Goal: Task Accomplishment & Management: Manage account settings

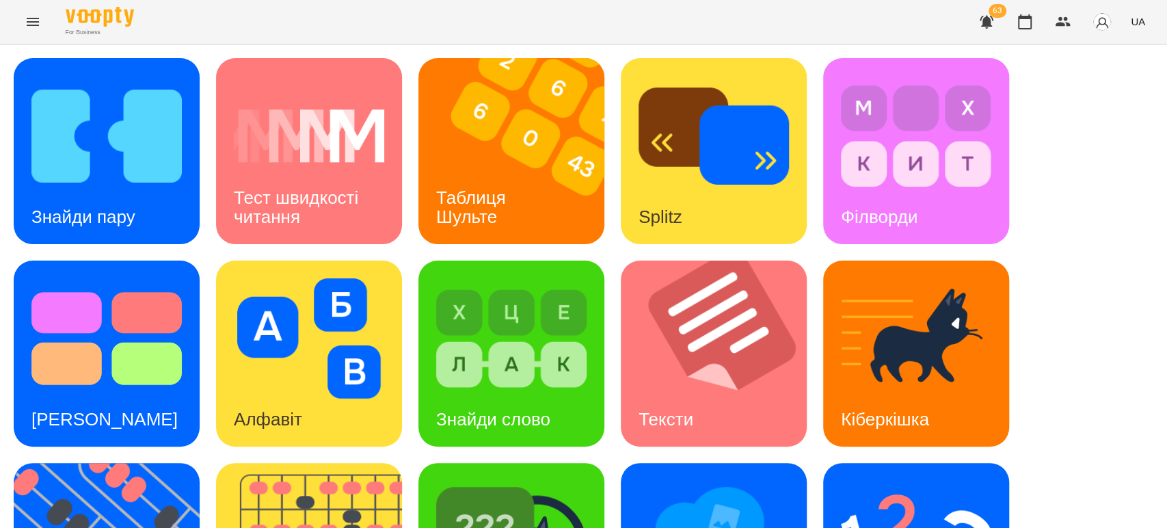
drag, startPoint x: 4, startPoint y: 254, endPoint x: 60, endPoint y: 204, distance: 75.5
click at [4, 254] on div "Знайди пару Тест швидкості читання Таблиця Шульте Splitz Філворди Тест Струпа А…" at bounding box center [583, 454] width 1167 height 820
drag, startPoint x: 1059, startPoint y: 422, endPoint x: 983, endPoint y: 479, distance: 94.8
click at [1059, 422] on div "Знайди пару Тест швидкості читання Таблиця Шульте Splitz Філворди Тест Струпа А…" at bounding box center [584, 454] width 1140 height 793
drag, startPoint x: 5, startPoint y: 243, endPoint x: 75, endPoint y: 14, distance: 238.6
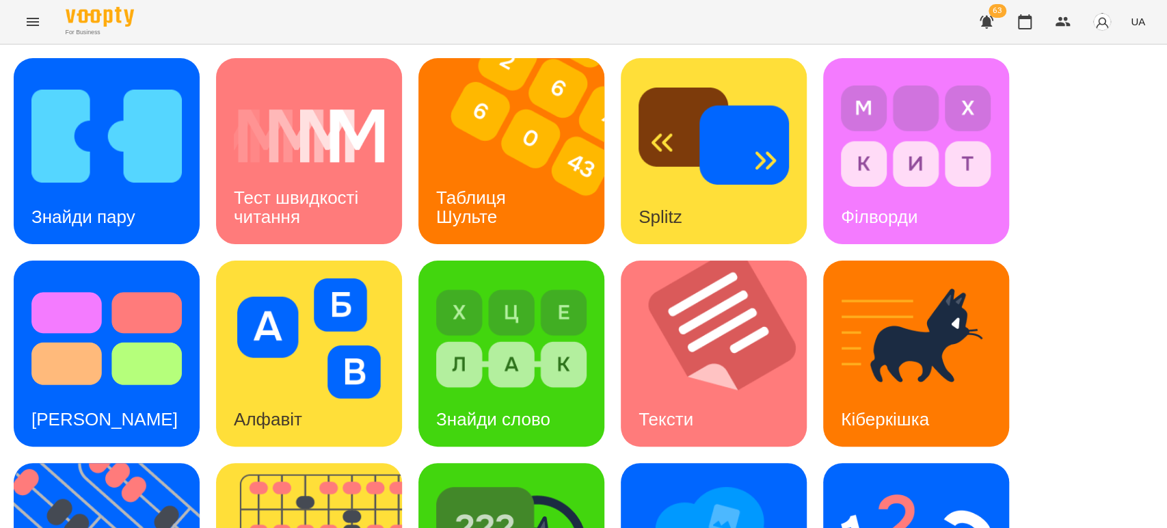
click at [5, 243] on div "Знайди пару Тест швидкості читання Таблиця Шульте Splitz Філворди Тест Струпа А…" at bounding box center [583, 454] width 1167 height 820
drag, startPoint x: 1118, startPoint y: 183, endPoint x: 1110, endPoint y: 185, distance: 7.8
click at [1118, 183] on div "Знайди пару Тест швидкості читання Таблиця Шульте Splitz Філворди Тест Струпа А…" at bounding box center [584, 454] width 1140 height 793
drag, startPoint x: 1074, startPoint y: 230, endPoint x: 1067, endPoint y: 234, distance: 8.3
click at [1074, 230] on div "Знайди пару Тест швидкості читання Таблиця Шульте Splitz Філворди Тест Струпа А…" at bounding box center [584, 454] width 1140 height 793
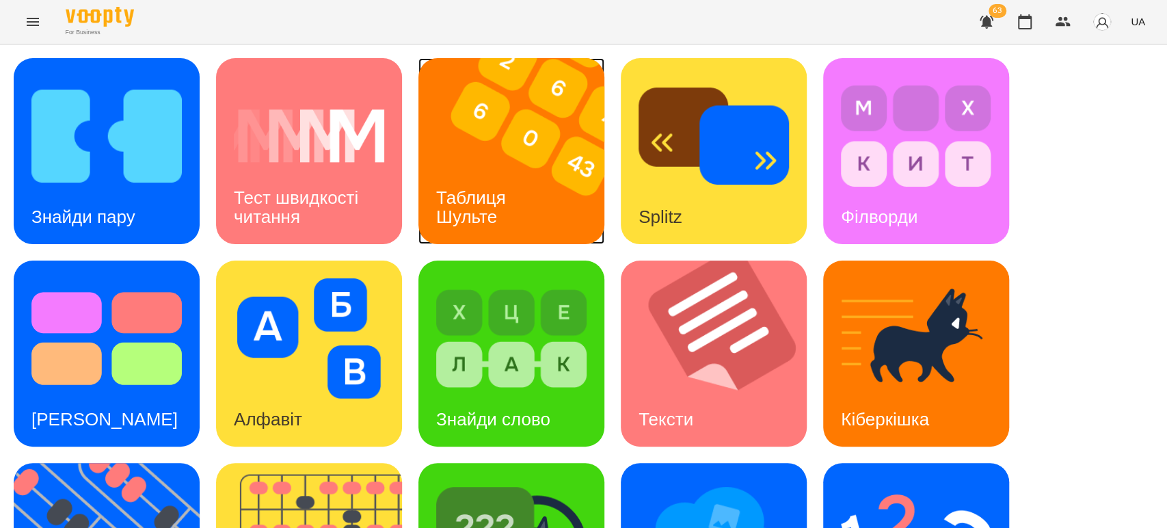
click at [554, 207] on img at bounding box center [519, 151] width 203 height 186
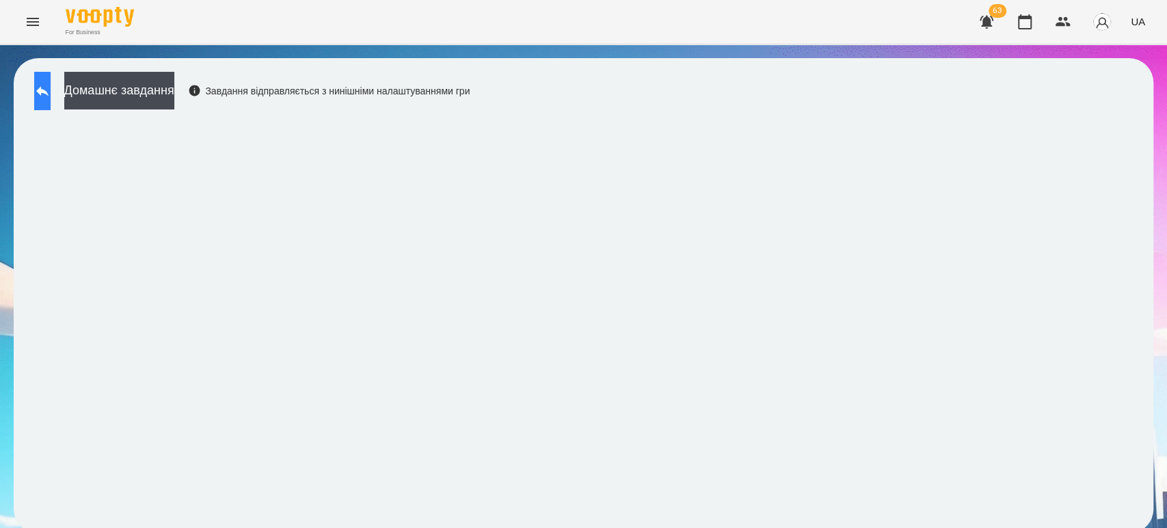
click at [51, 108] on button at bounding box center [42, 91] width 16 height 38
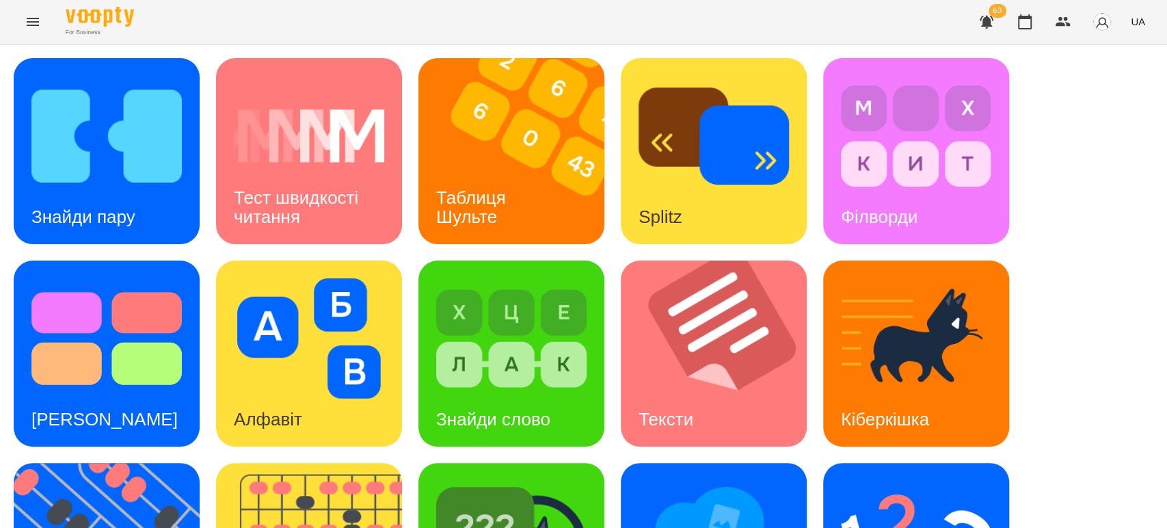
scroll to position [152, 0]
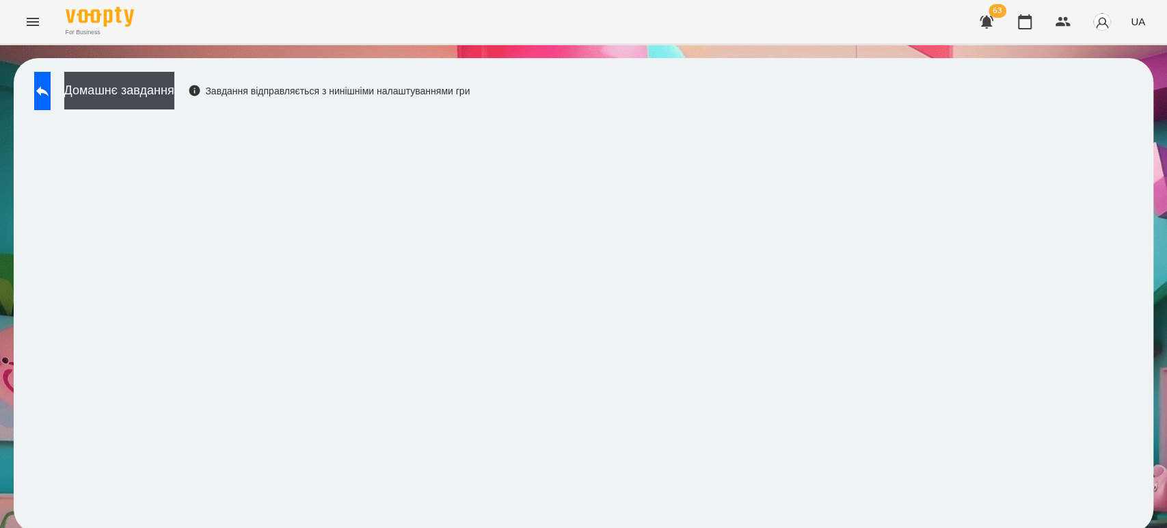
scroll to position [5, 0]
click at [51, 94] on button at bounding box center [42, 91] width 16 height 38
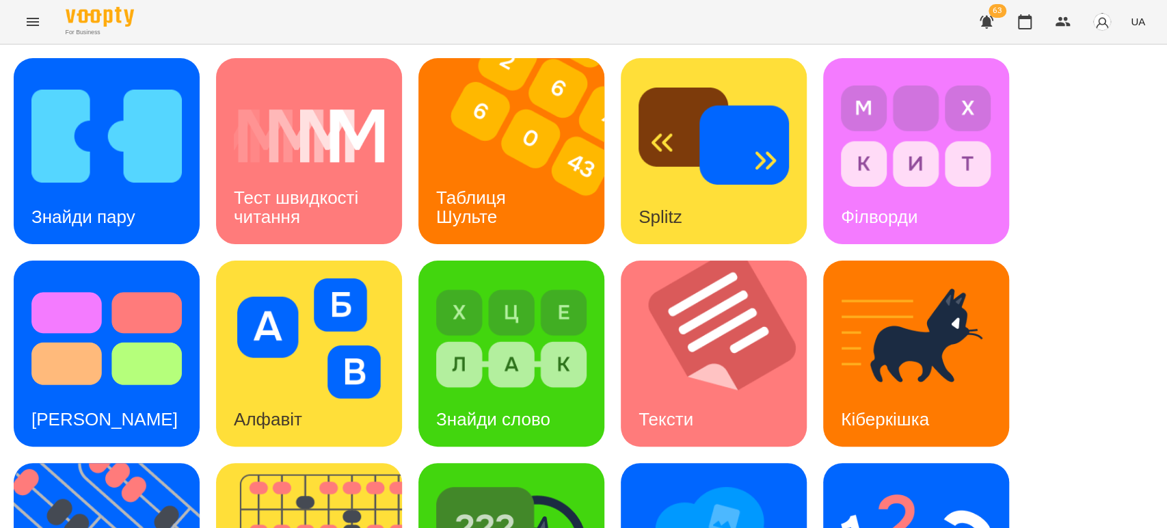
scroll to position [309, 0]
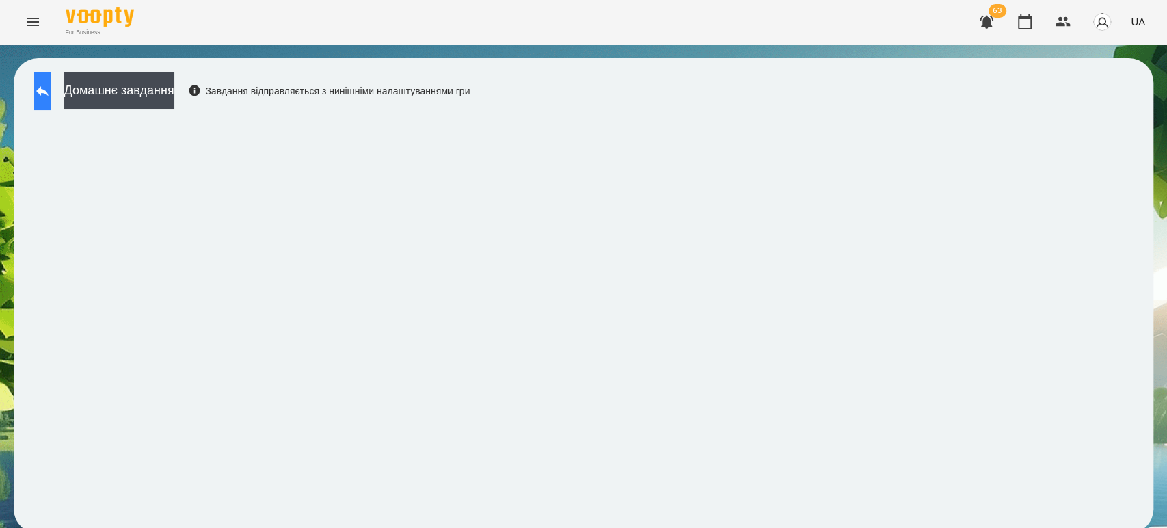
click at [46, 87] on button at bounding box center [42, 91] width 16 height 38
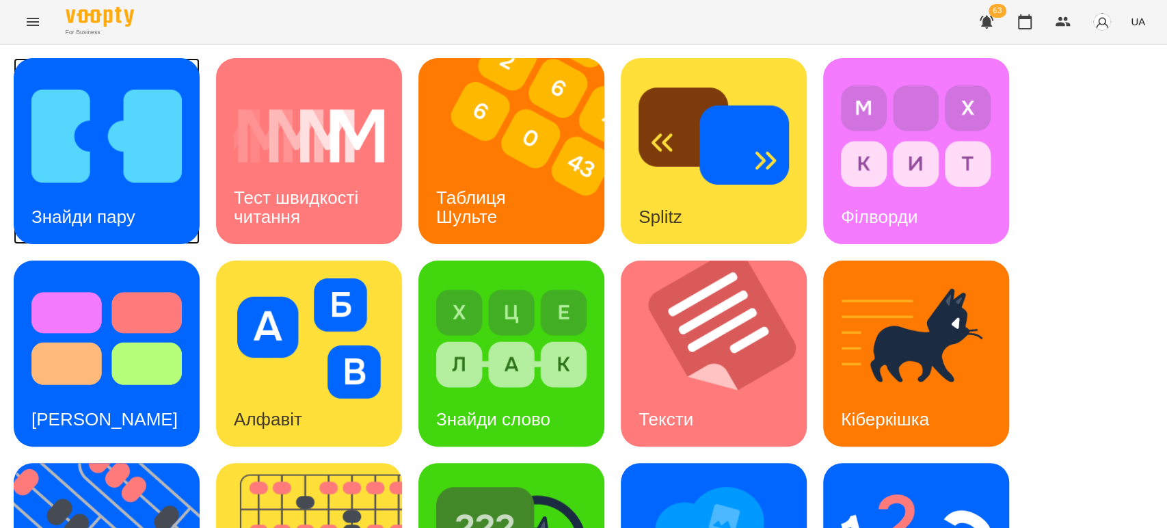
click at [104, 176] on img at bounding box center [106, 136] width 150 height 120
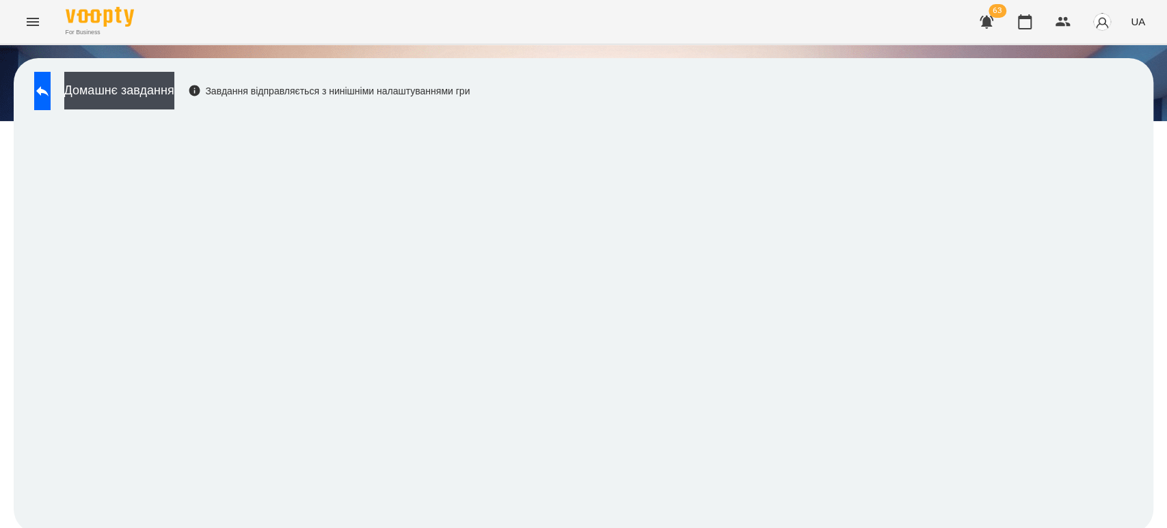
scroll to position [5, 0]
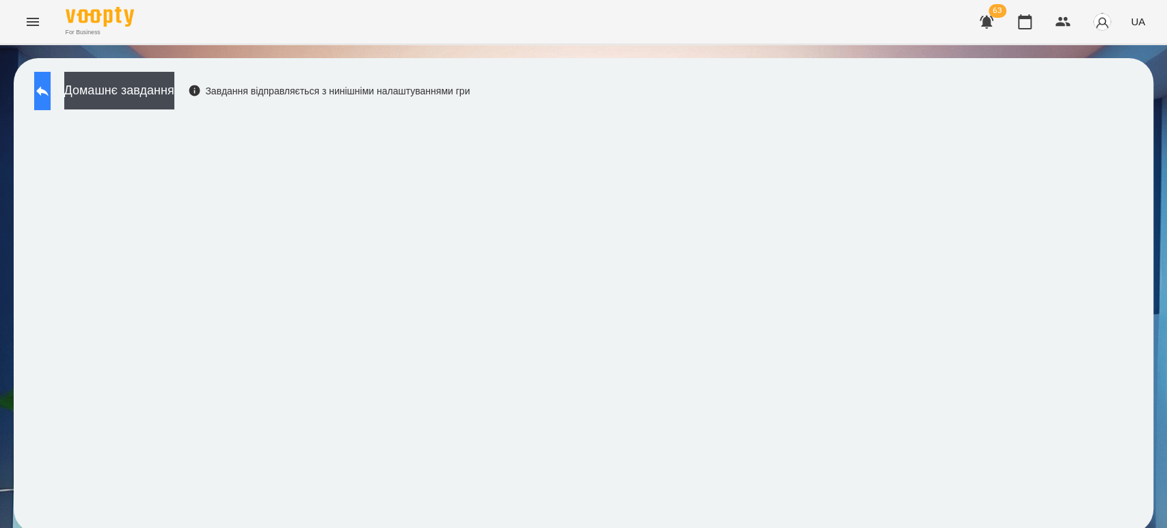
click at [49, 90] on icon at bounding box center [42, 91] width 16 height 16
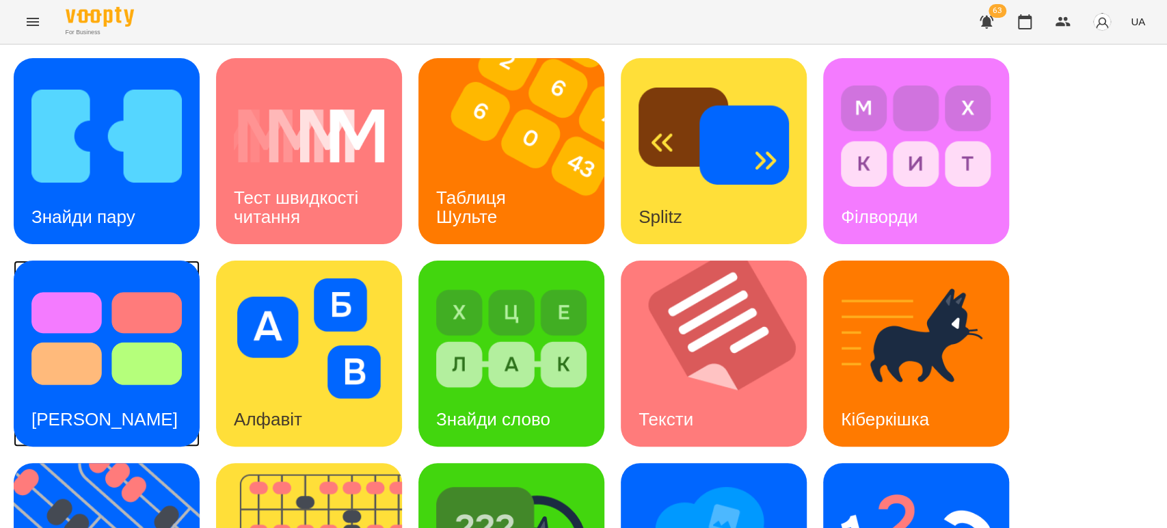
click at [123, 343] on img at bounding box center [106, 338] width 150 height 120
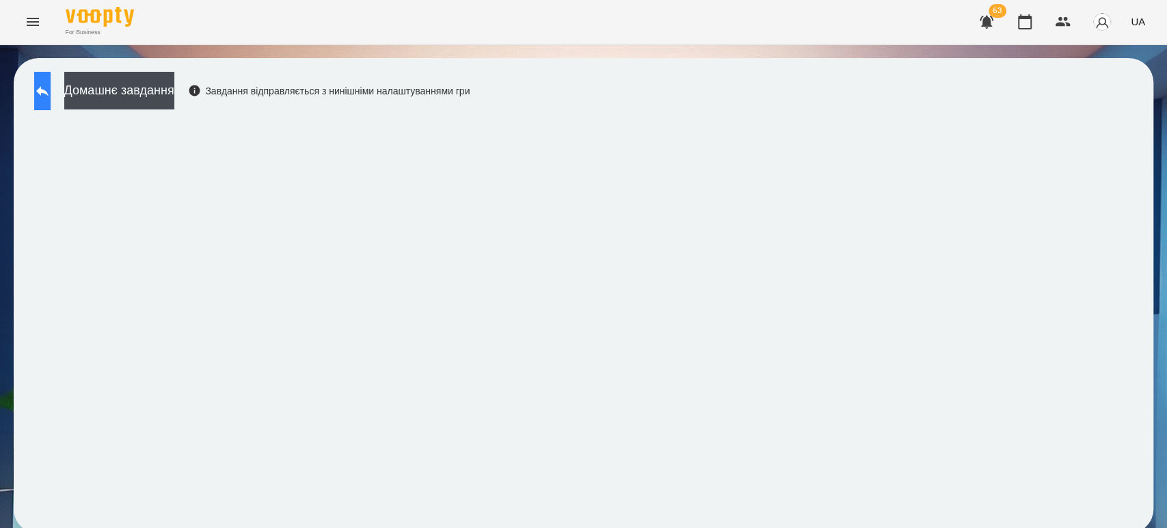
click at [51, 79] on button at bounding box center [42, 91] width 16 height 38
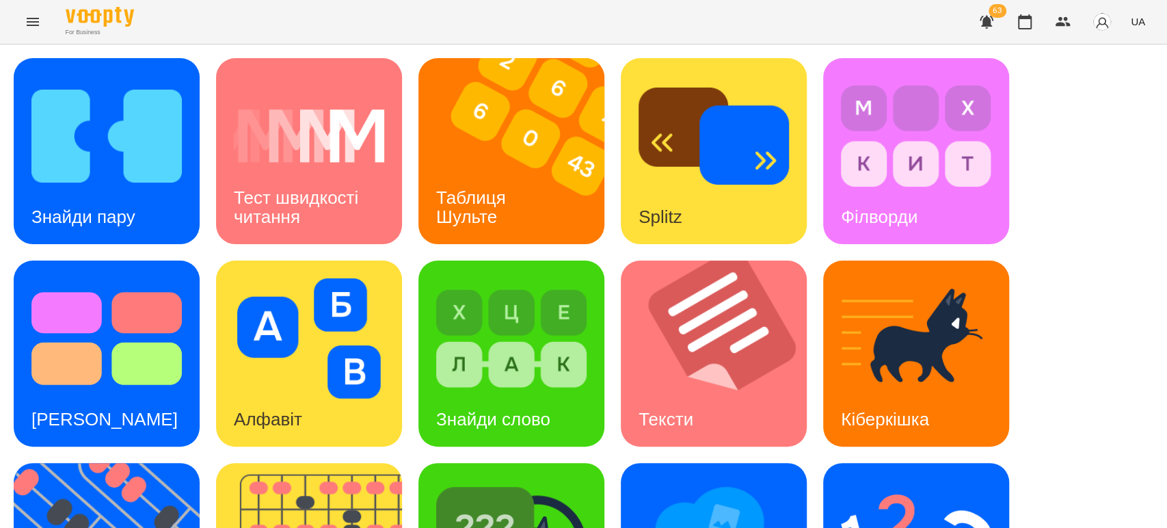
scroll to position [228, 0]
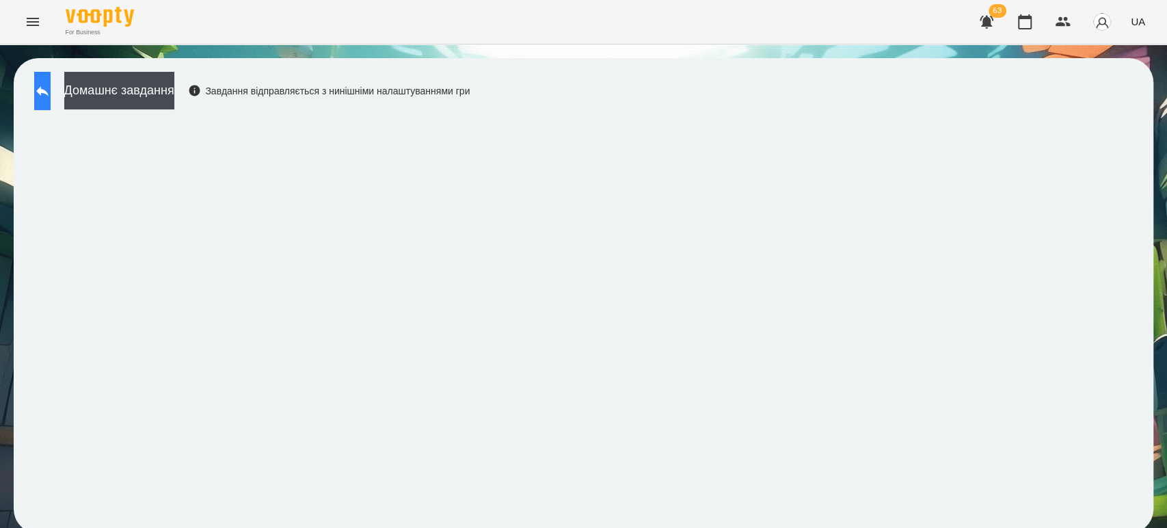
click at [51, 90] on icon at bounding box center [42, 91] width 16 height 16
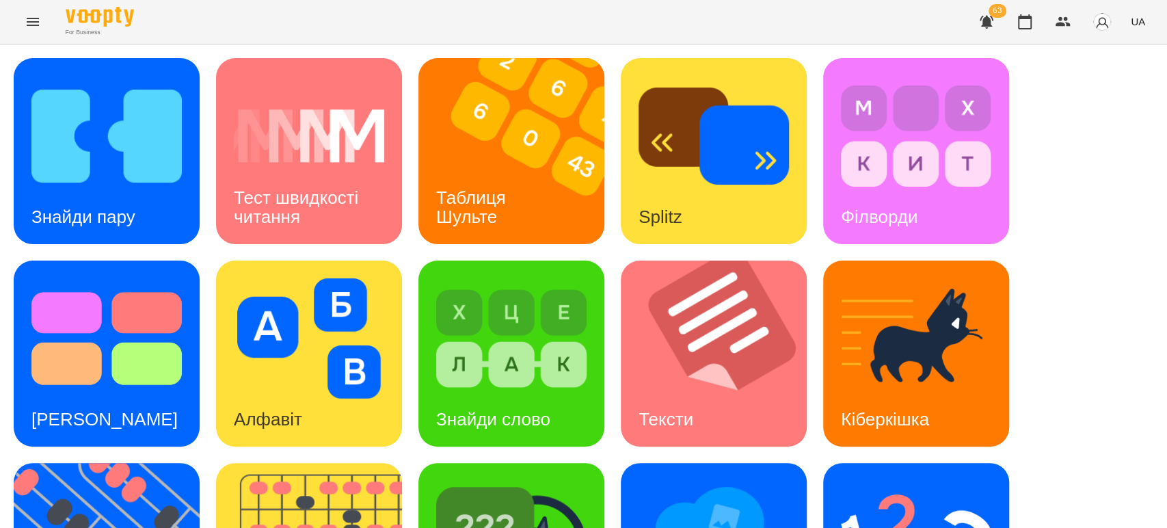
scroll to position [228, 0]
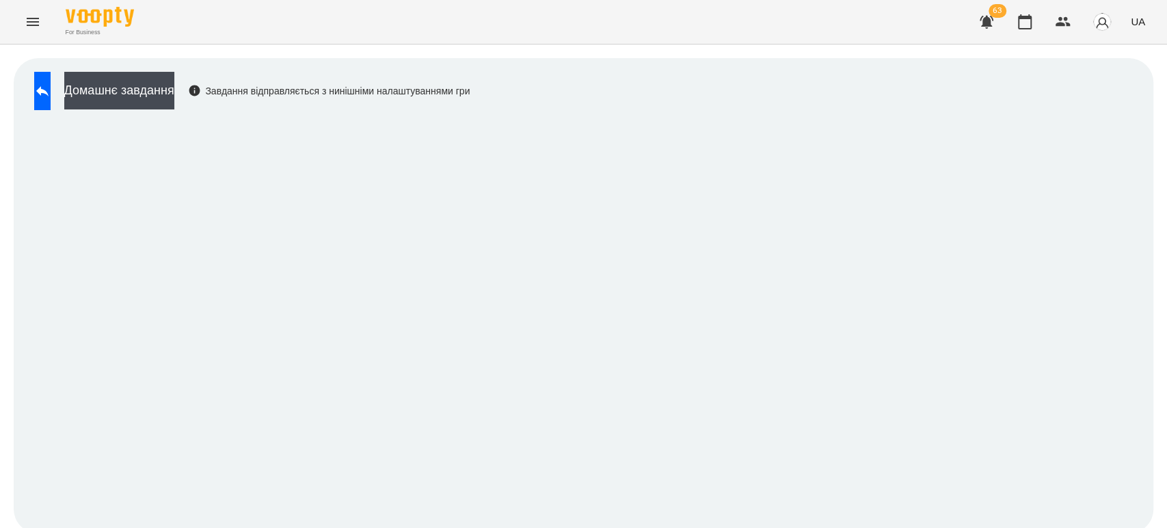
scroll to position [5, 0]
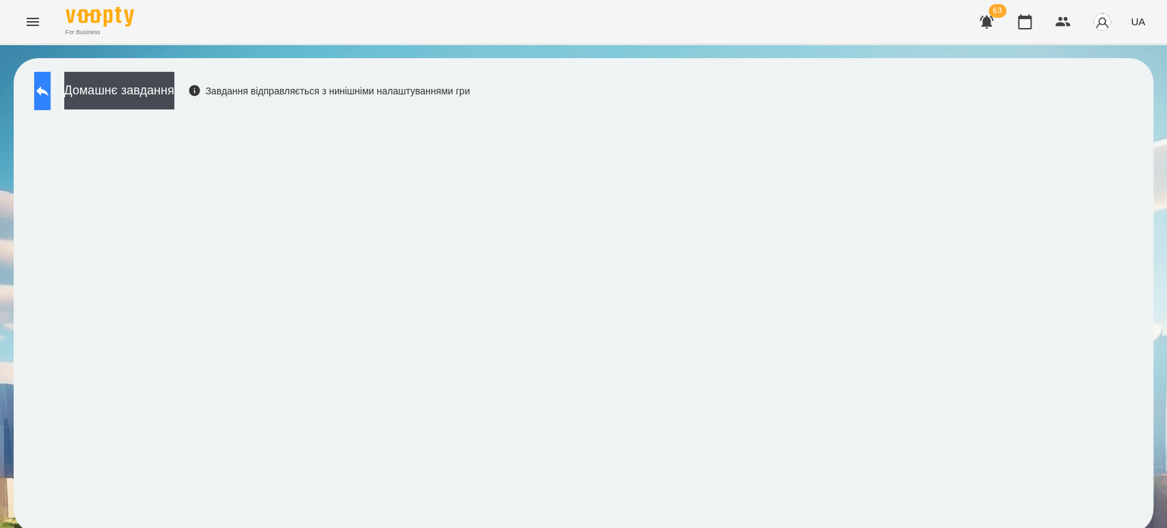
click at [51, 83] on icon at bounding box center [42, 91] width 16 height 16
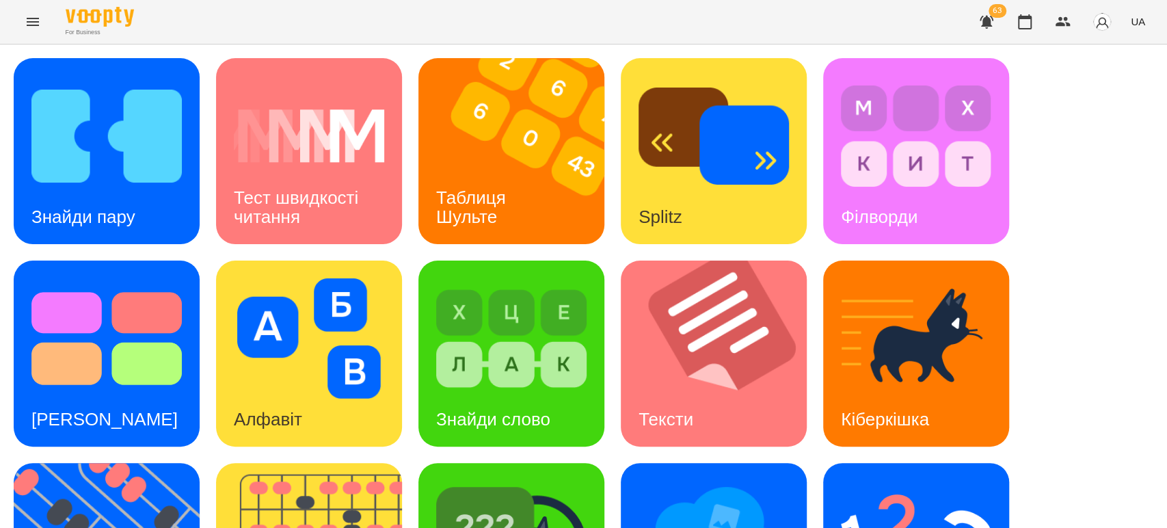
scroll to position [309, 0]
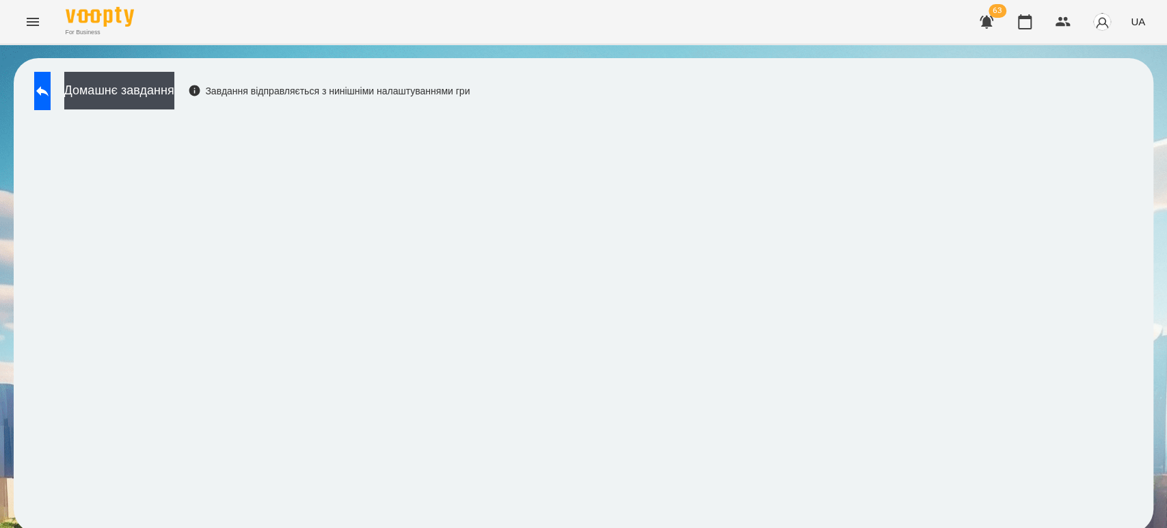
scroll to position [5, 0]
click at [49, 86] on icon at bounding box center [42, 91] width 12 height 10
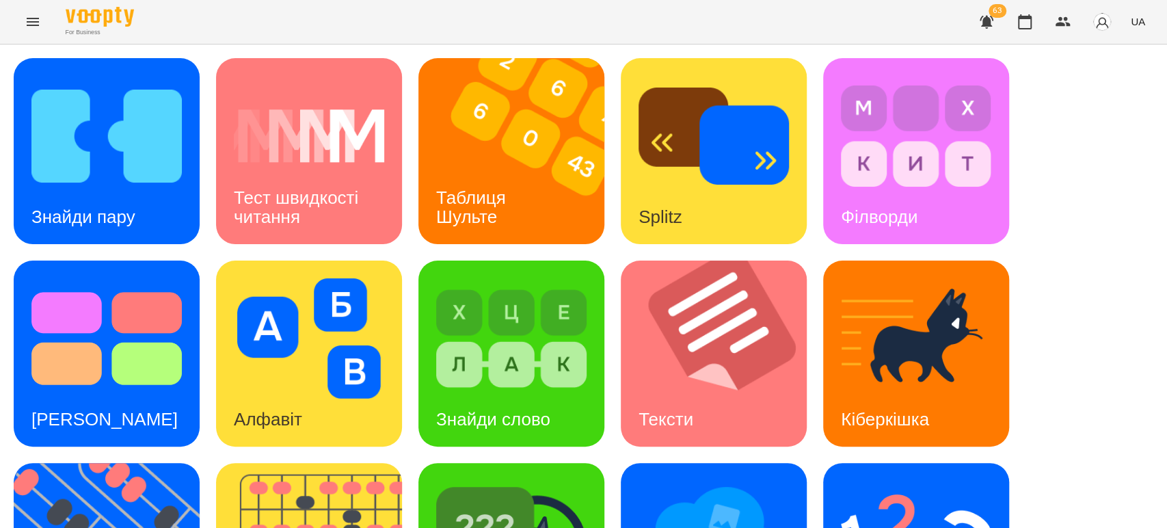
scroll to position [309, 0]
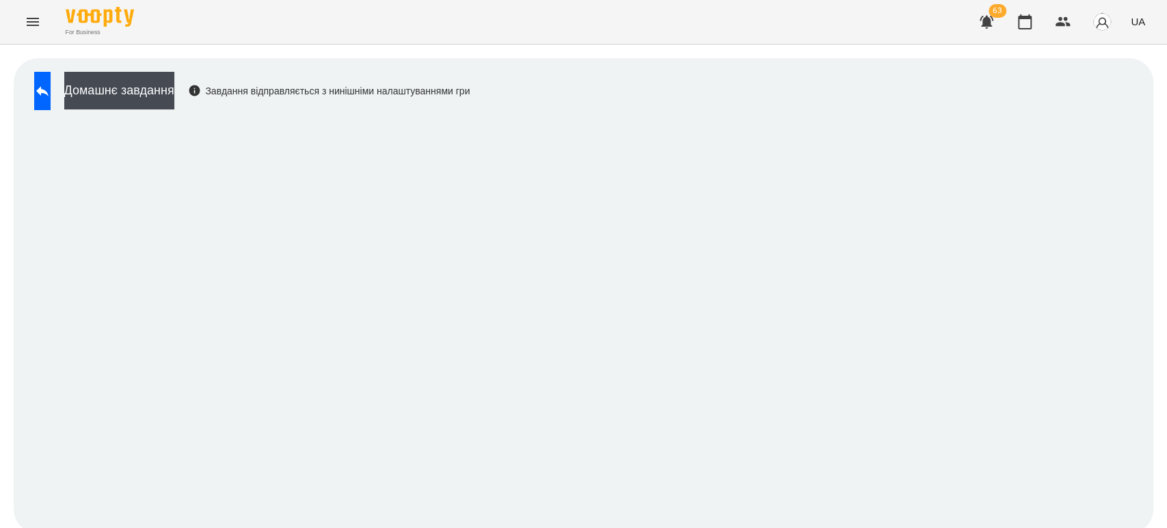
scroll to position [5, 0]
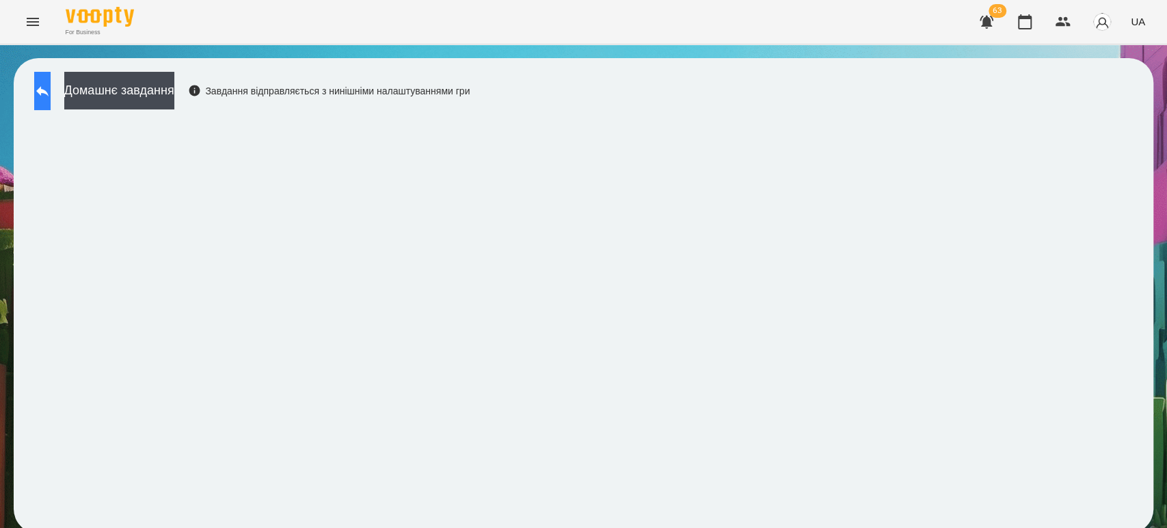
click at [51, 98] on button at bounding box center [42, 91] width 16 height 38
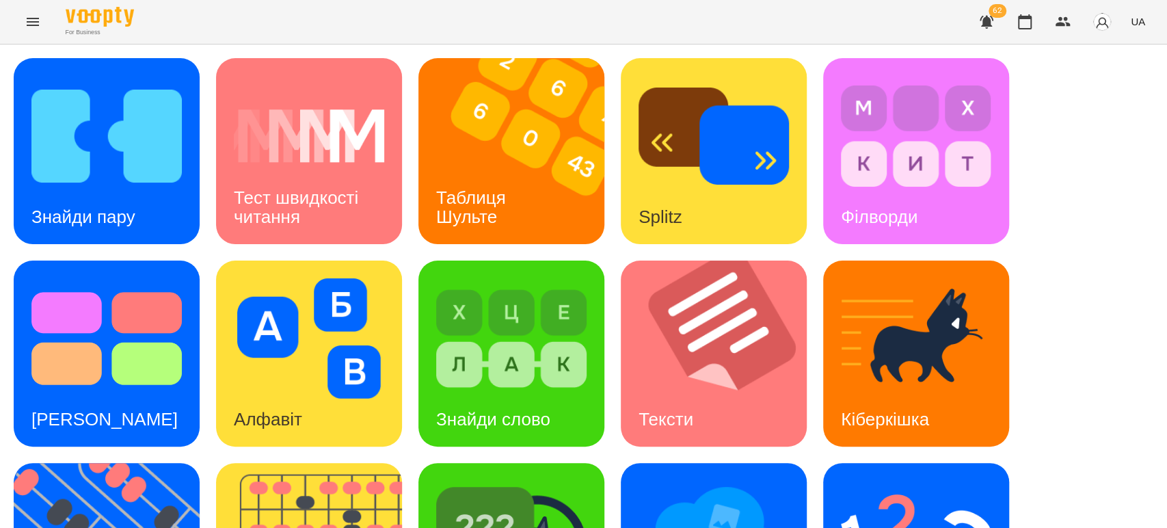
click at [1090, 375] on div "Знайди пару Тест швидкості читання Таблиця Шульте Splitz Філворди Тест Струпа А…" at bounding box center [584, 454] width 1140 height 793
click at [494, 201] on h3 "Таблиця Шульте" at bounding box center [473, 206] width 75 height 39
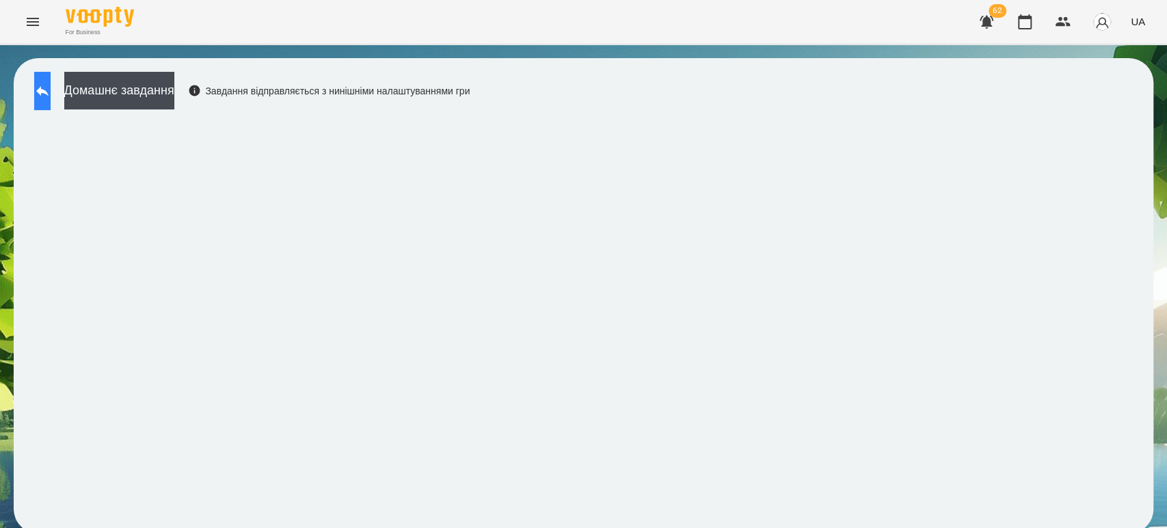
click at [49, 92] on icon at bounding box center [42, 91] width 16 height 16
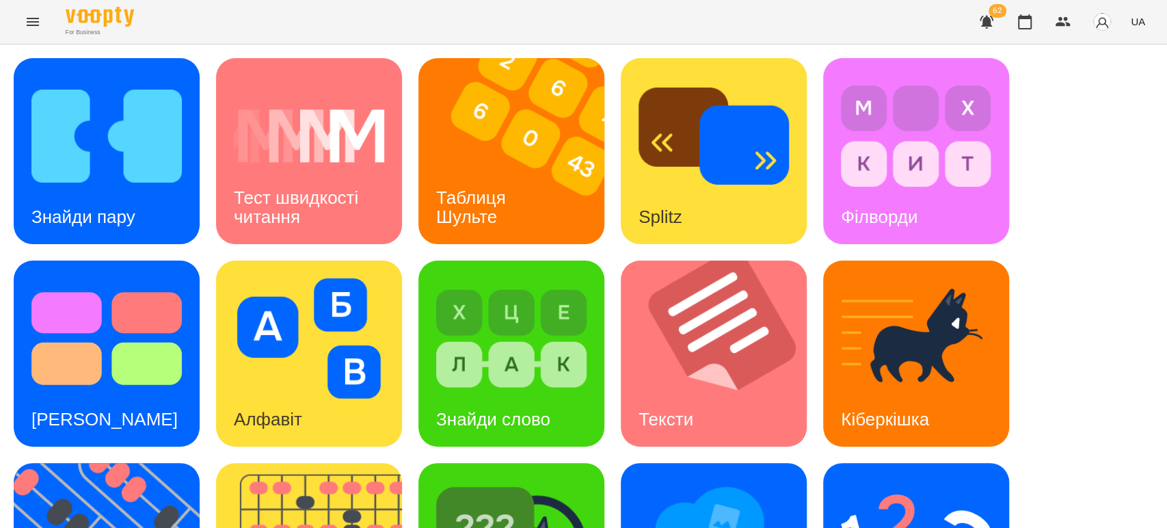
scroll to position [152, 0]
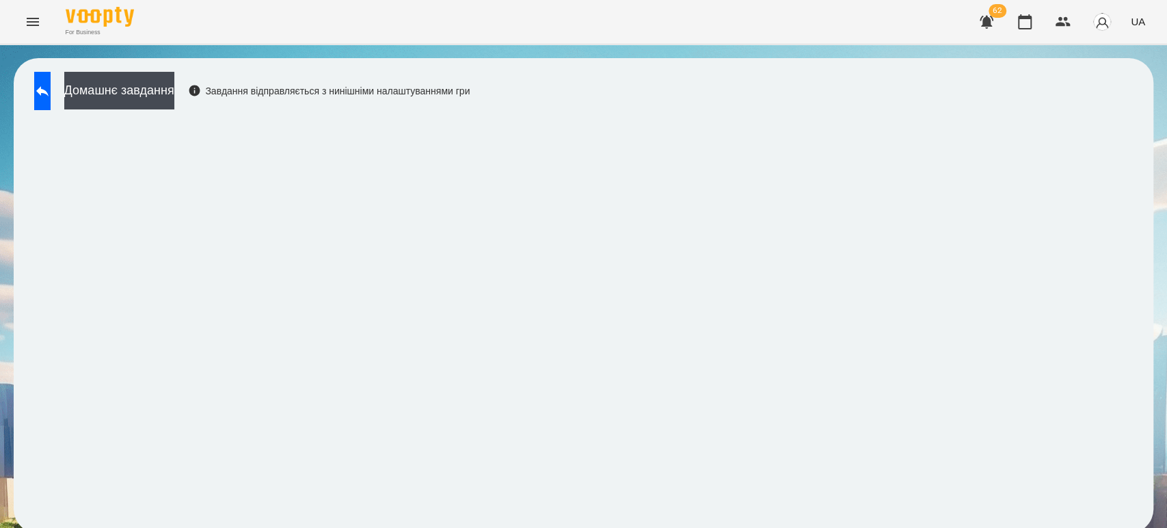
scroll to position [5, 0]
click at [77, 83] on div "Домашнє завдання Завдання відправляється з нинішніми налаштуваннями гри" at bounding box center [248, 94] width 442 height 45
click at [51, 83] on button at bounding box center [42, 91] width 16 height 38
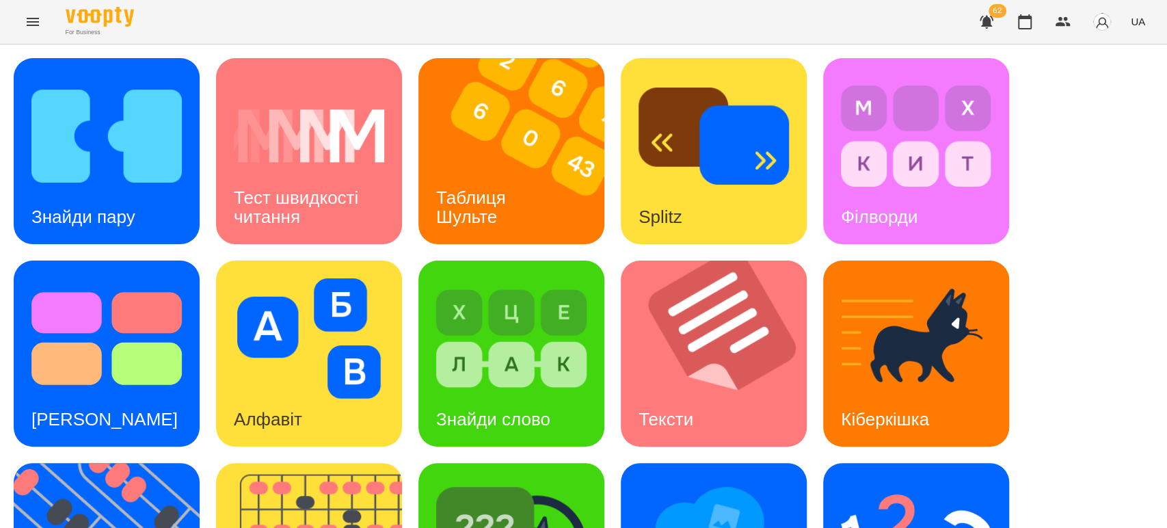
scroll to position [81, 0]
click at [143, 190] on div "Знайди пару" at bounding box center [83, 217] width 139 height 54
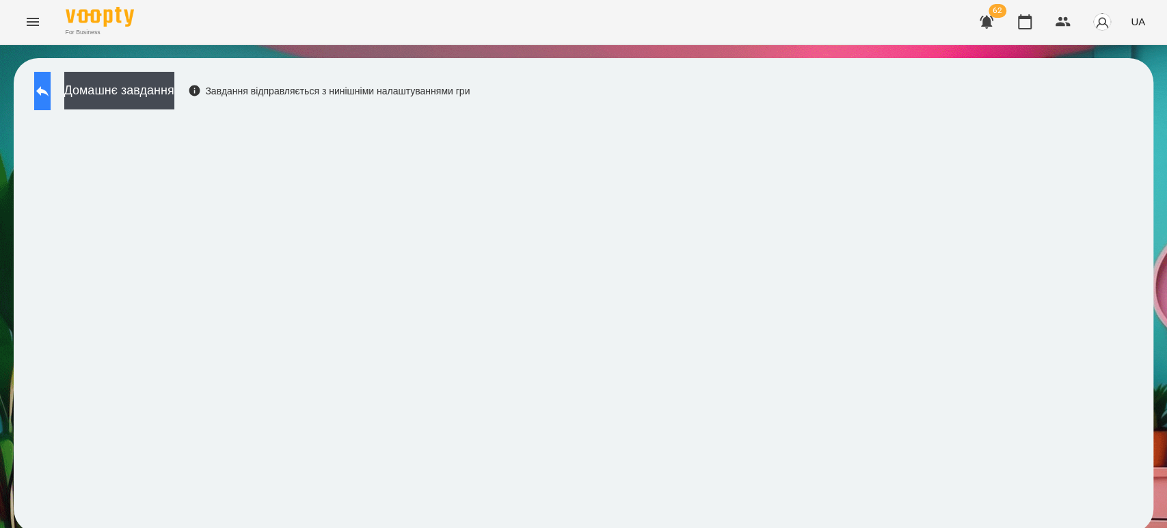
click at [49, 92] on icon at bounding box center [42, 91] width 12 height 10
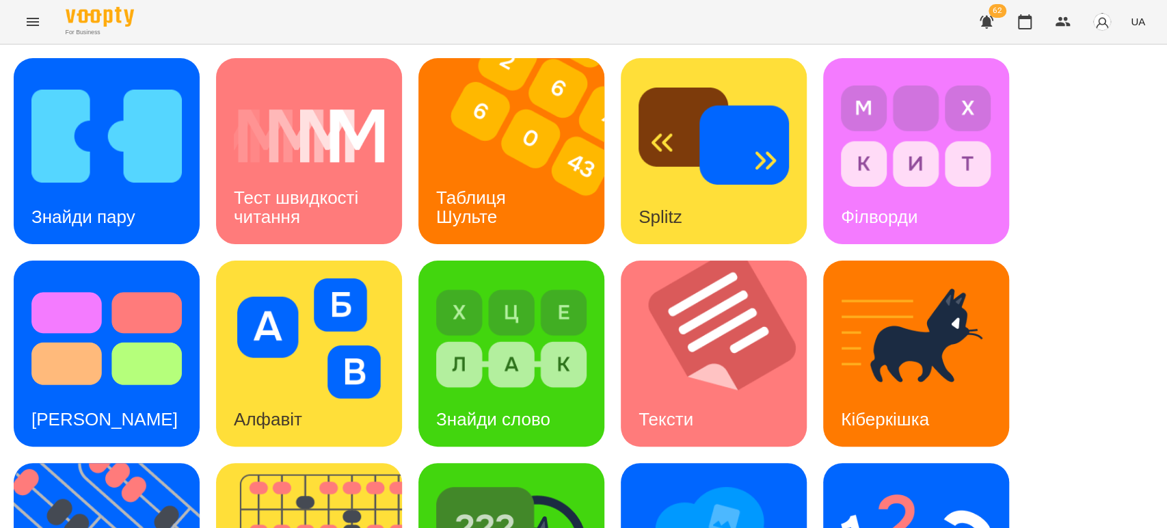
scroll to position [304, 0]
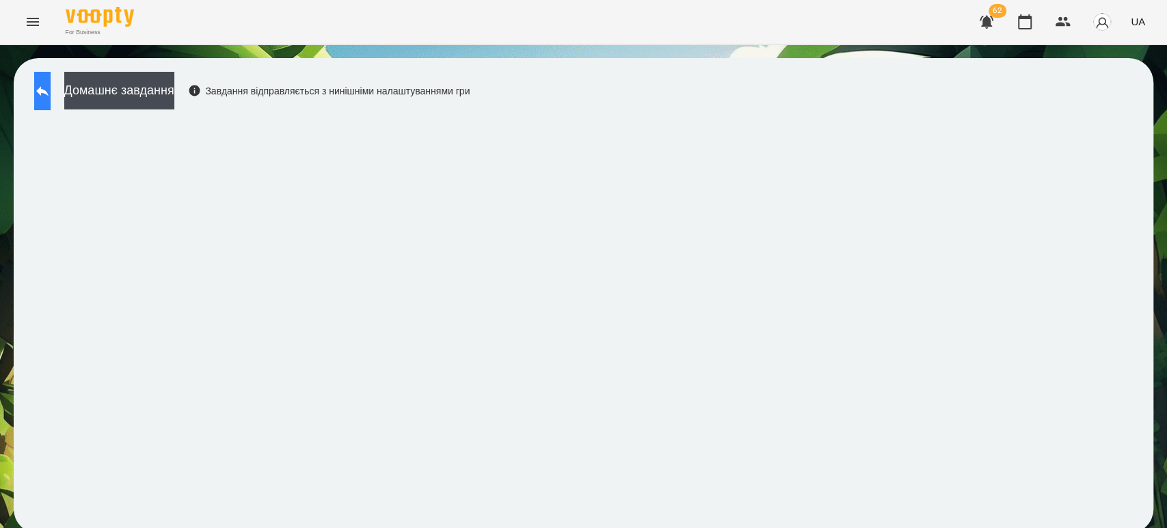
click at [51, 81] on button at bounding box center [42, 91] width 16 height 38
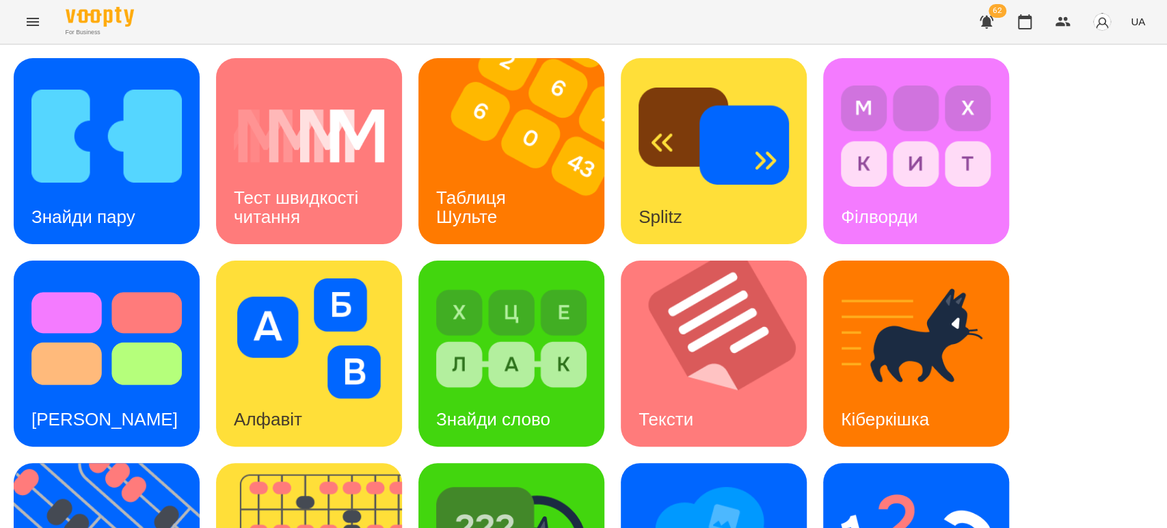
scroll to position [76, 0]
click at [121, 392] on div "Тест Струпа" at bounding box center [105, 419] width 182 height 54
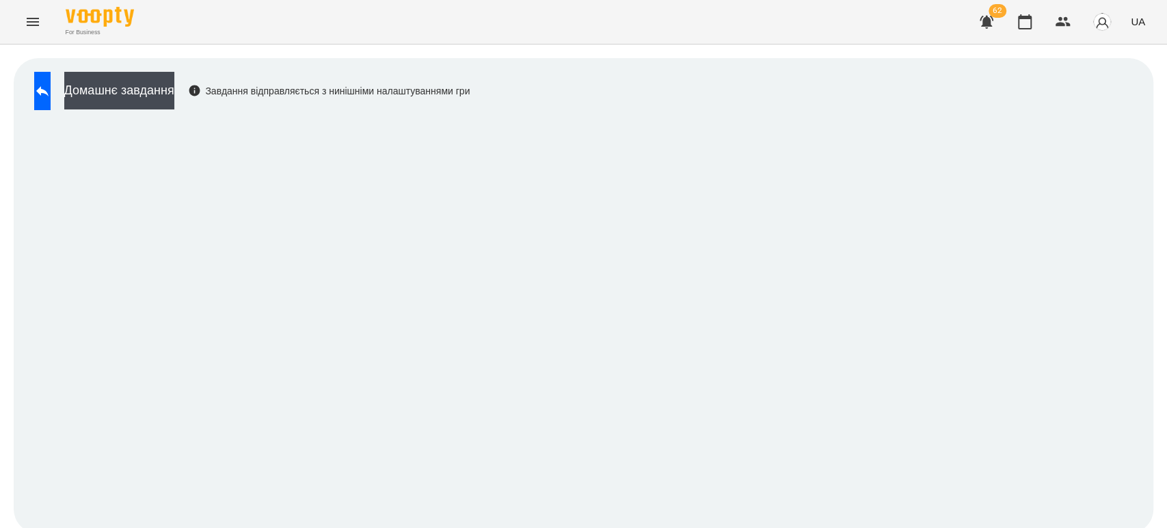
scroll to position [5, 0]
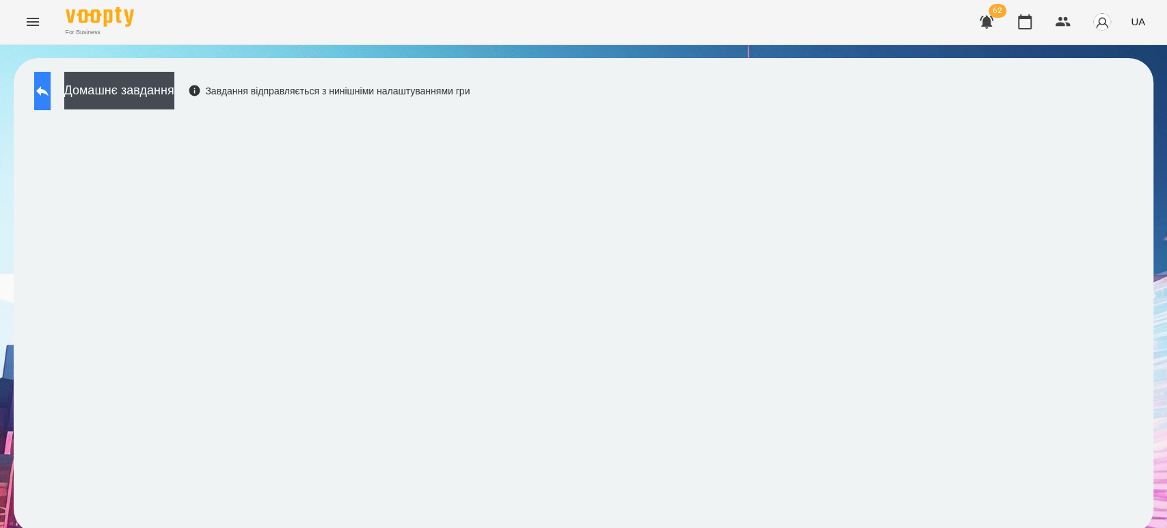
click at [49, 95] on button at bounding box center [42, 91] width 16 height 38
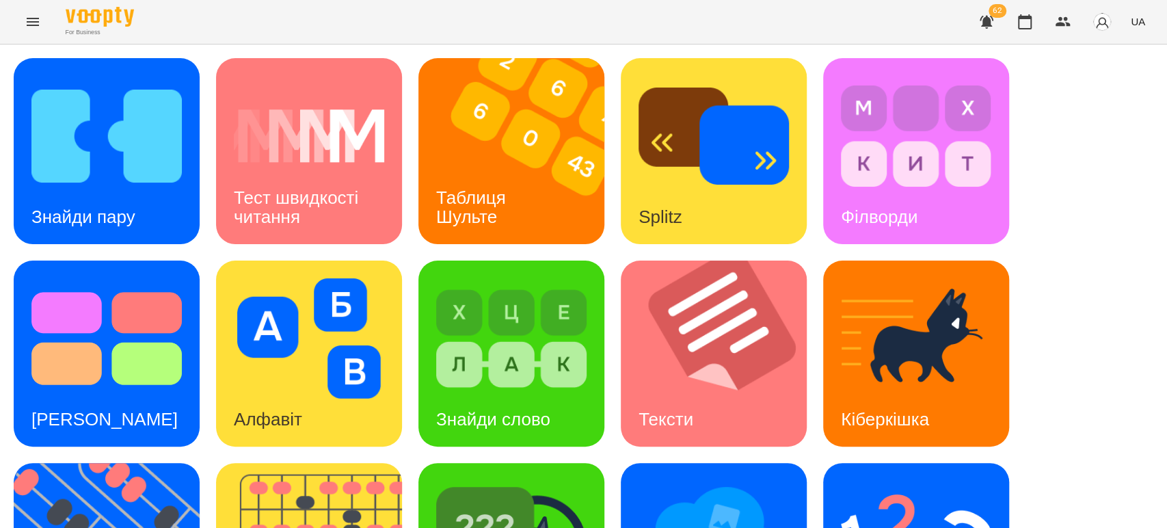
scroll to position [152, 0]
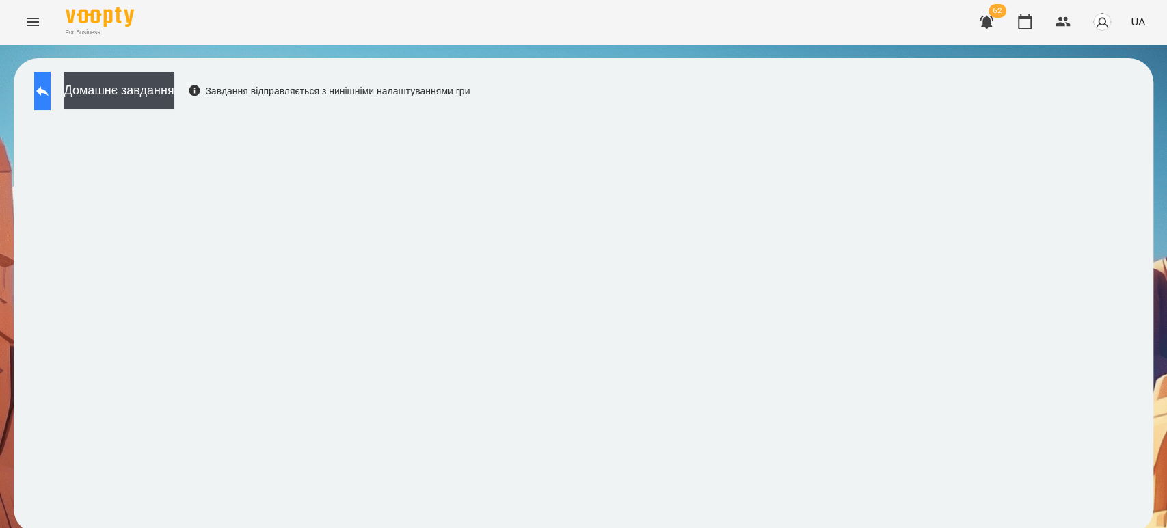
click at [51, 92] on button at bounding box center [42, 91] width 16 height 38
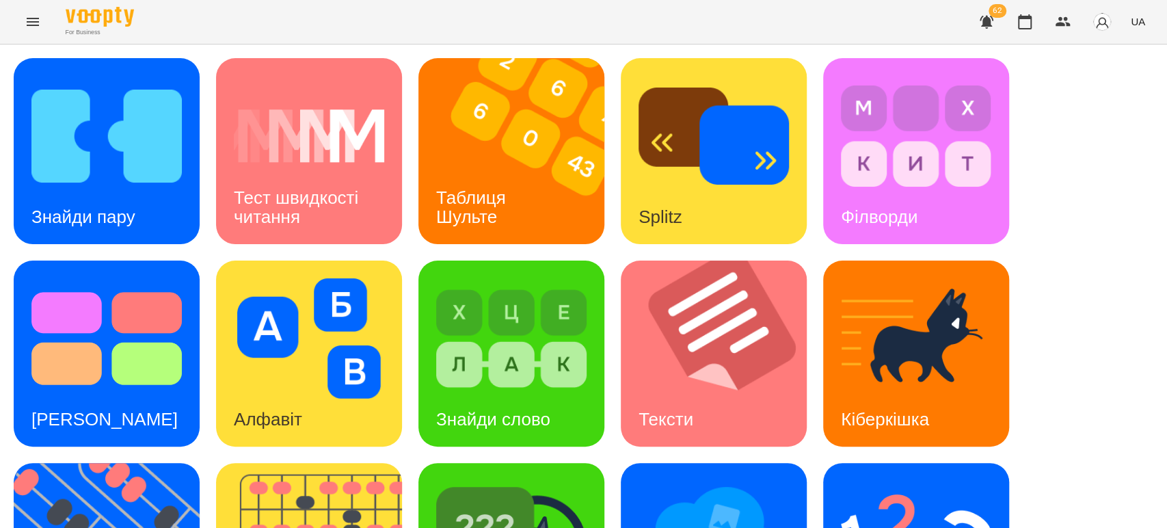
scroll to position [304, 0]
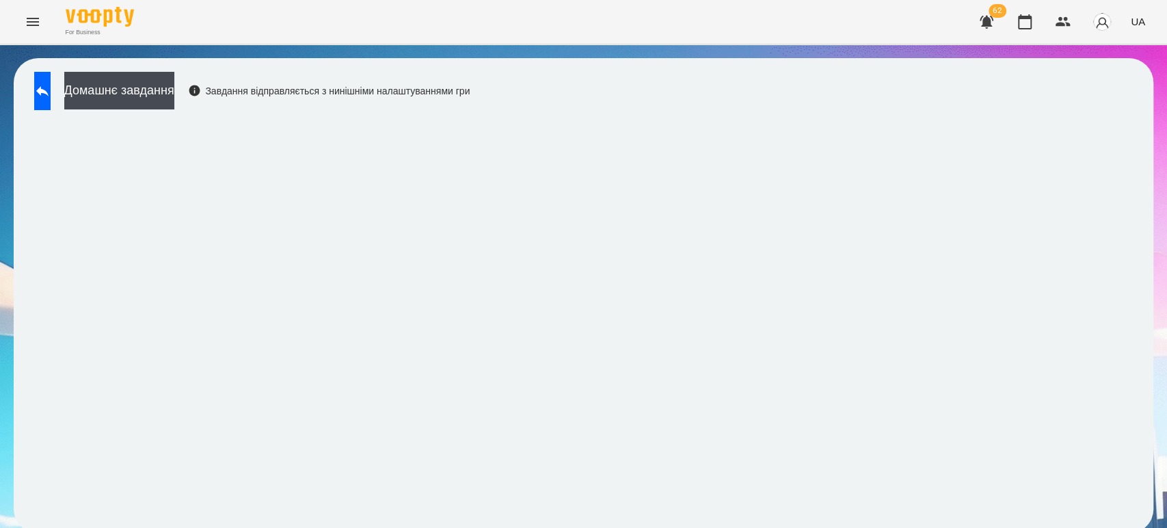
scroll to position [5, 0]
click at [51, 92] on button at bounding box center [42, 91] width 16 height 38
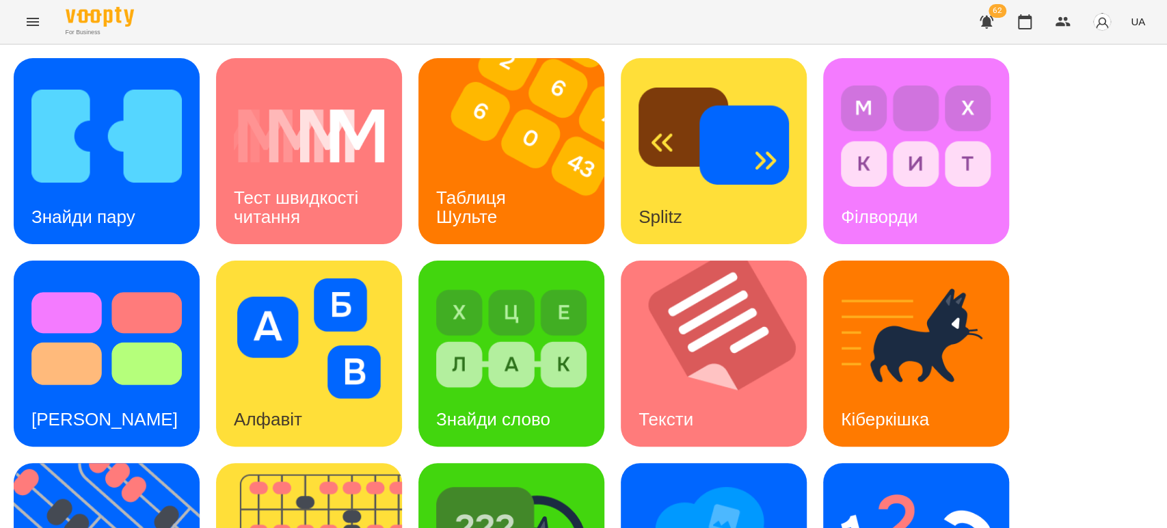
scroll to position [309, 0]
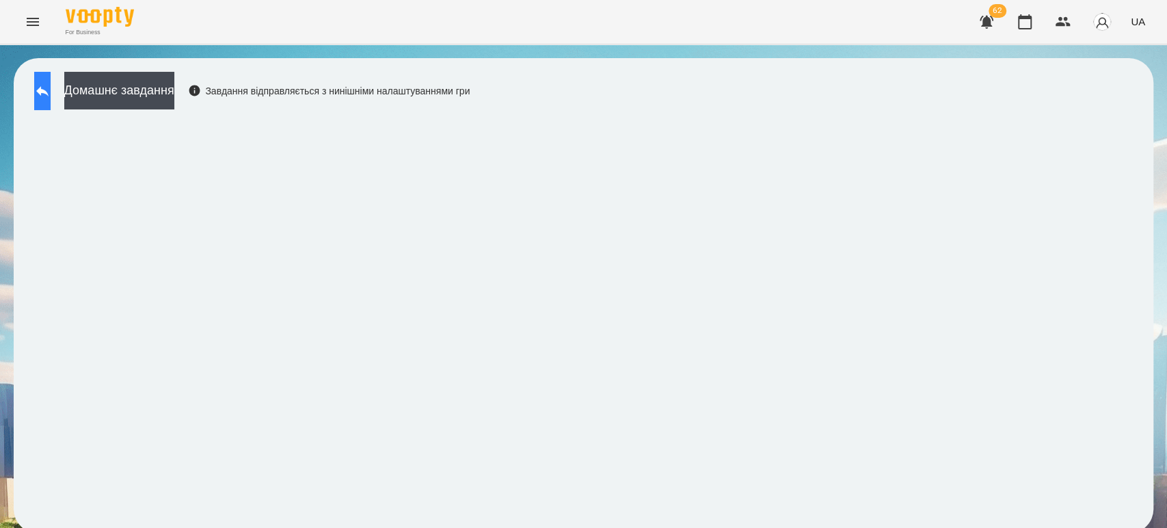
click at [51, 83] on icon at bounding box center [42, 91] width 16 height 16
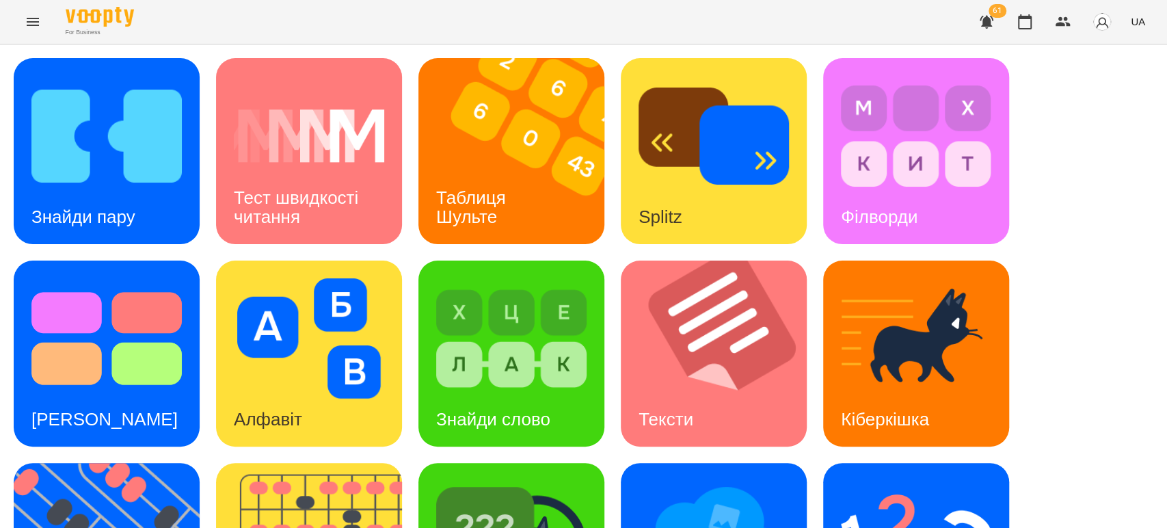
click at [1110, 256] on div "Знайди пару Тест швидкості читання Таблиця Шульте Splitz Філворди Тест Струпа А…" at bounding box center [584, 454] width 1140 height 793
click at [496, 189] on h3 "Таблиця Шульте" at bounding box center [473, 206] width 75 height 39
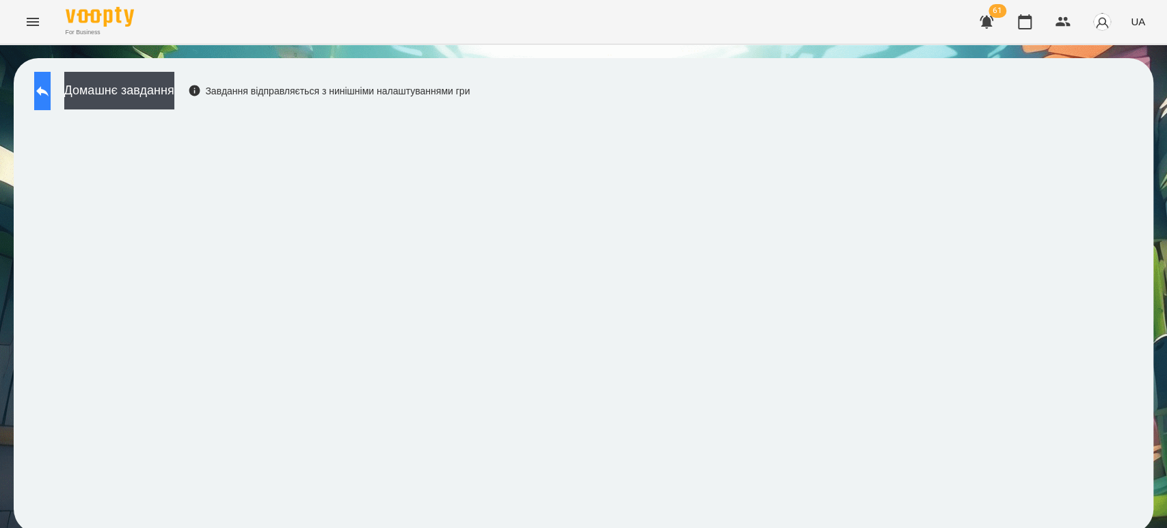
click at [51, 96] on button at bounding box center [42, 91] width 16 height 38
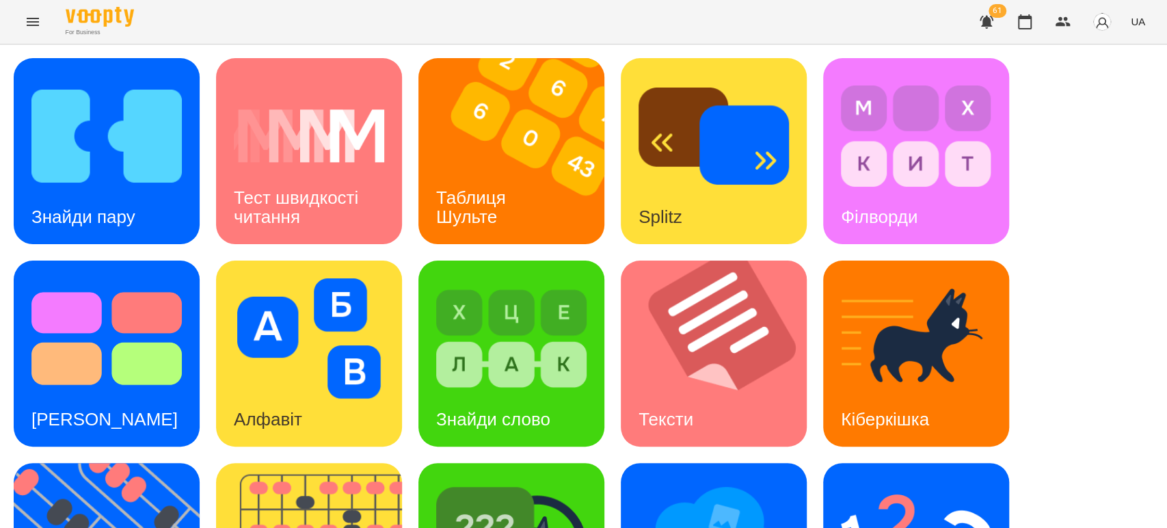
scroll to position [228, 0]
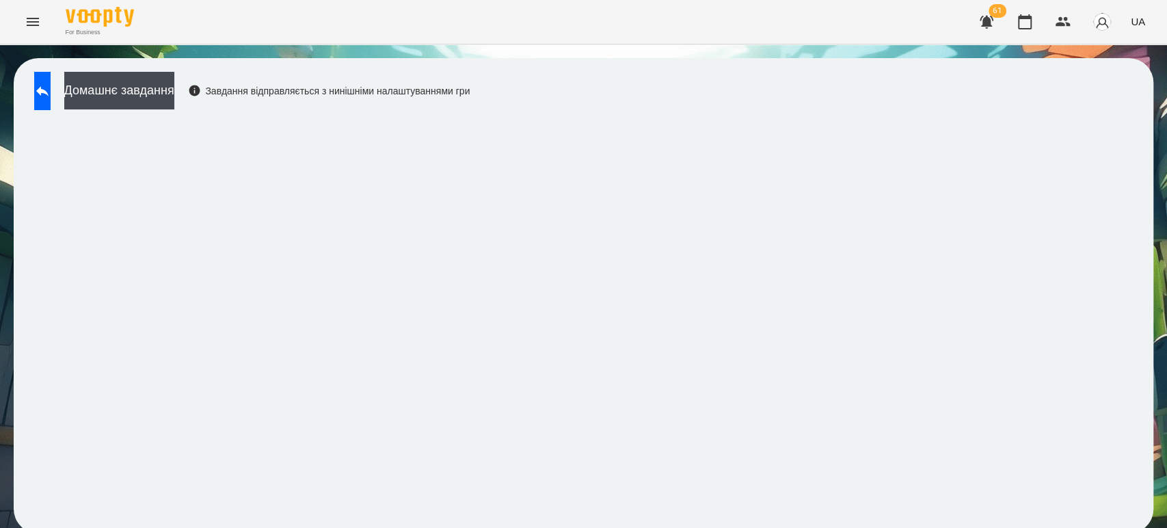
scroll to position [5, 0]
click at [43, 84] on button at bounding box center [42, 91] width 16 height 38
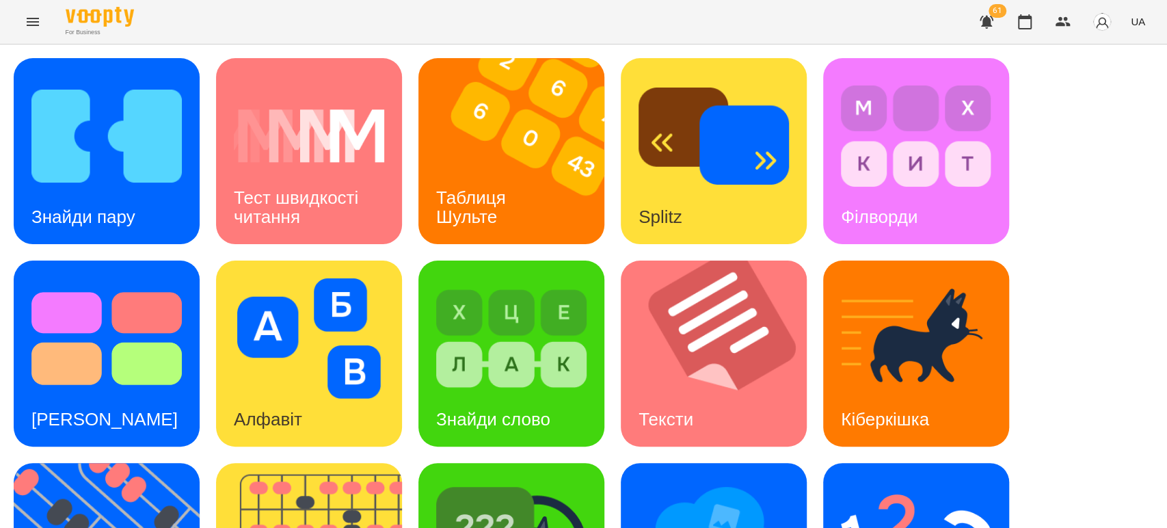
scroll to position [309, 0]
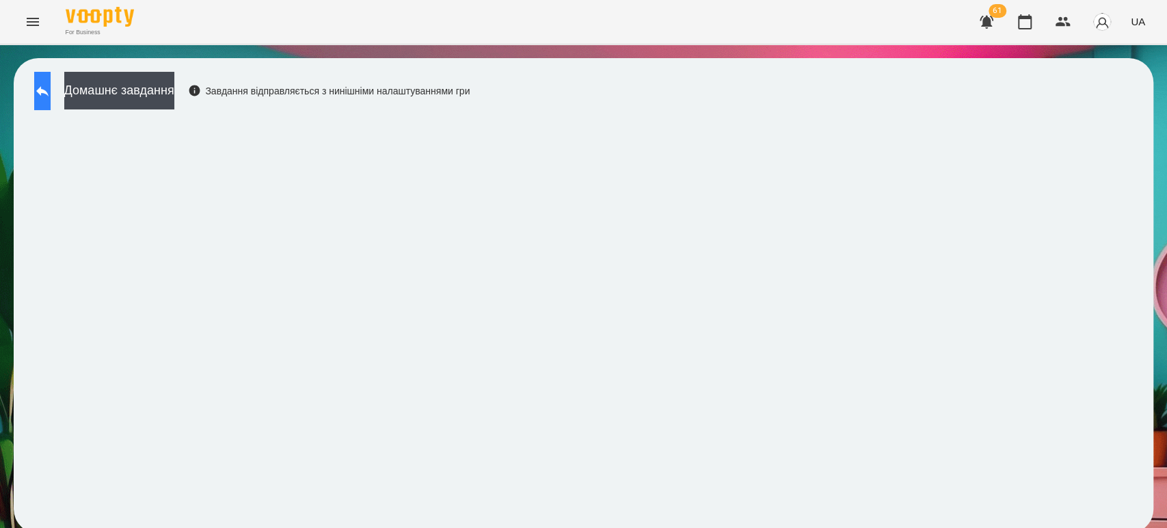
click at [40, 91] on button at bounding box center [42, 91] width 16 height 38
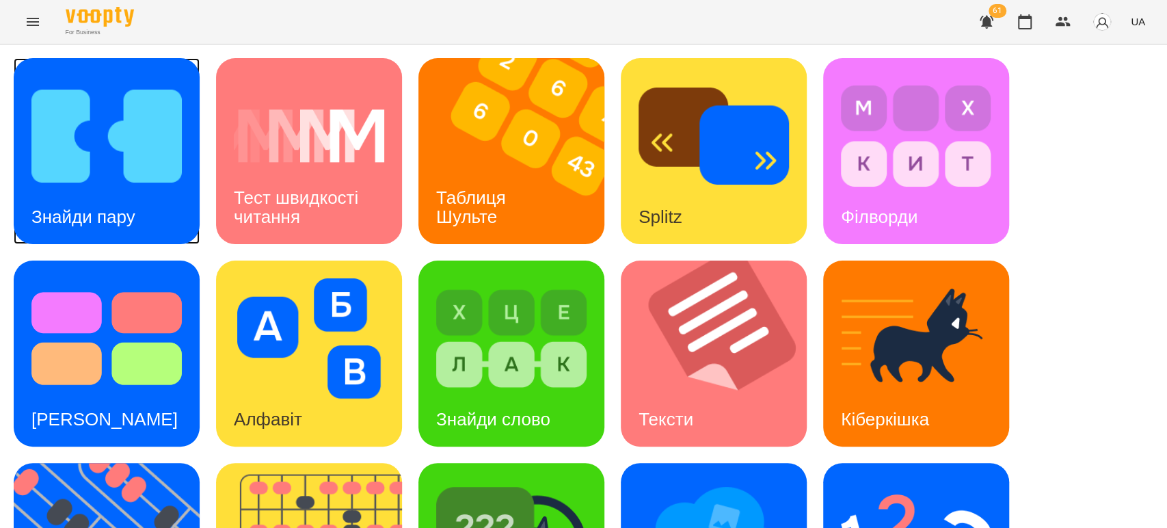
click at [115, 213] on h3 "Знайди пару" at bounding box center [83, 216] width 104 height 21
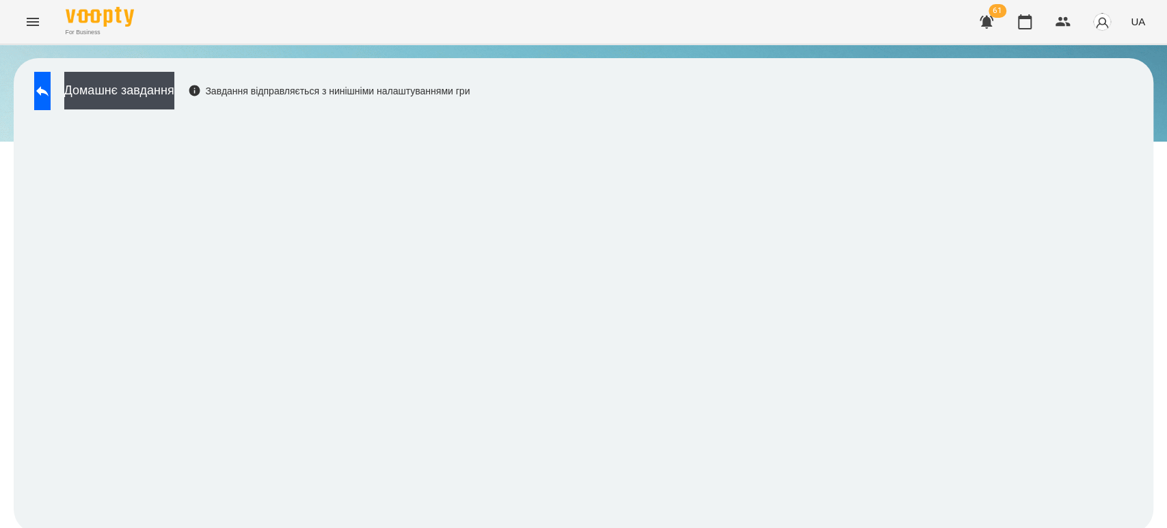
scroll to position [5, 0]
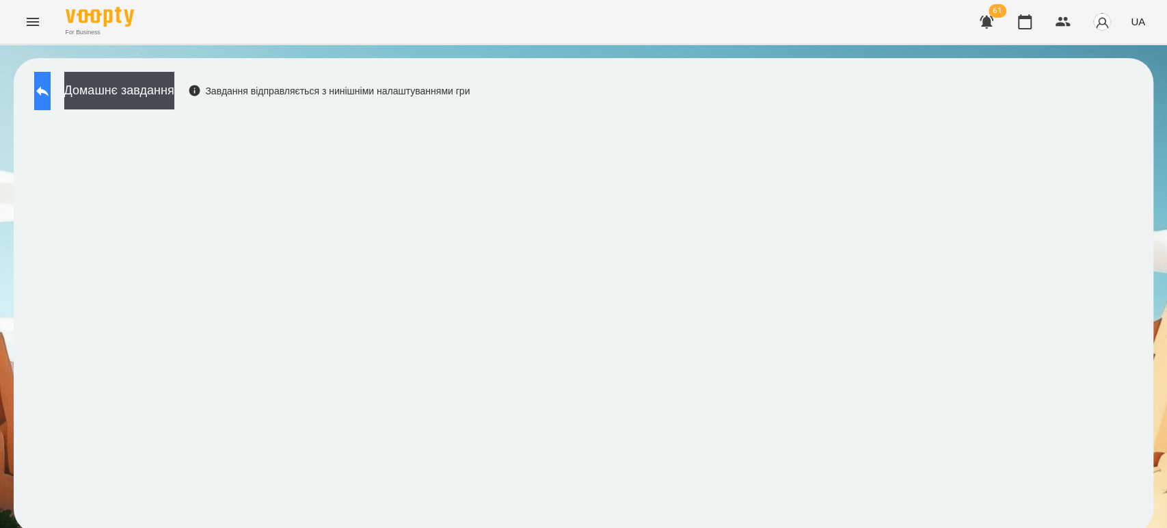
click at [51, 79] on button at bounding box center [42, 91] width 16 height 38
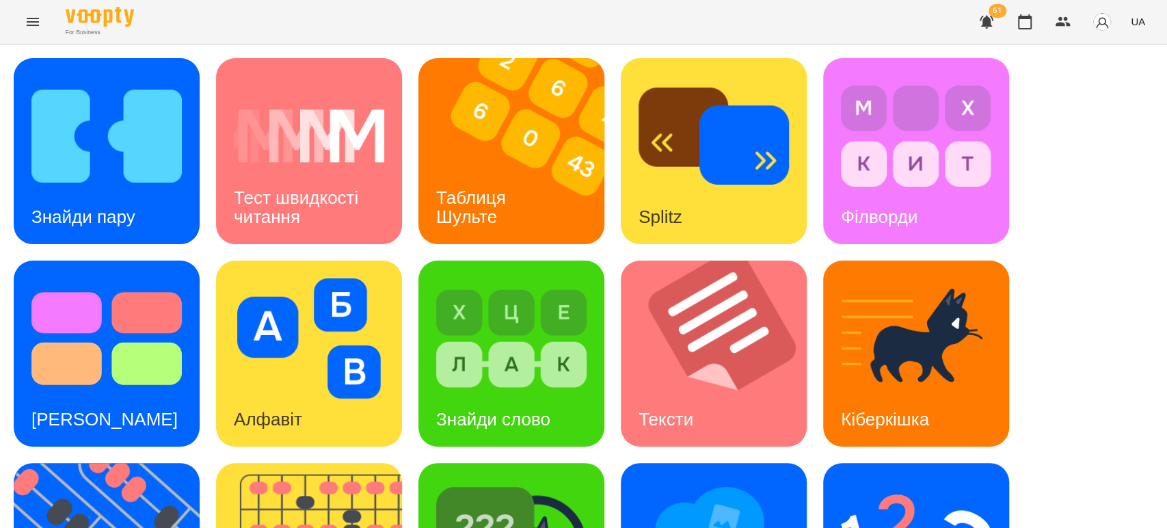
scroll to position [233, 0]
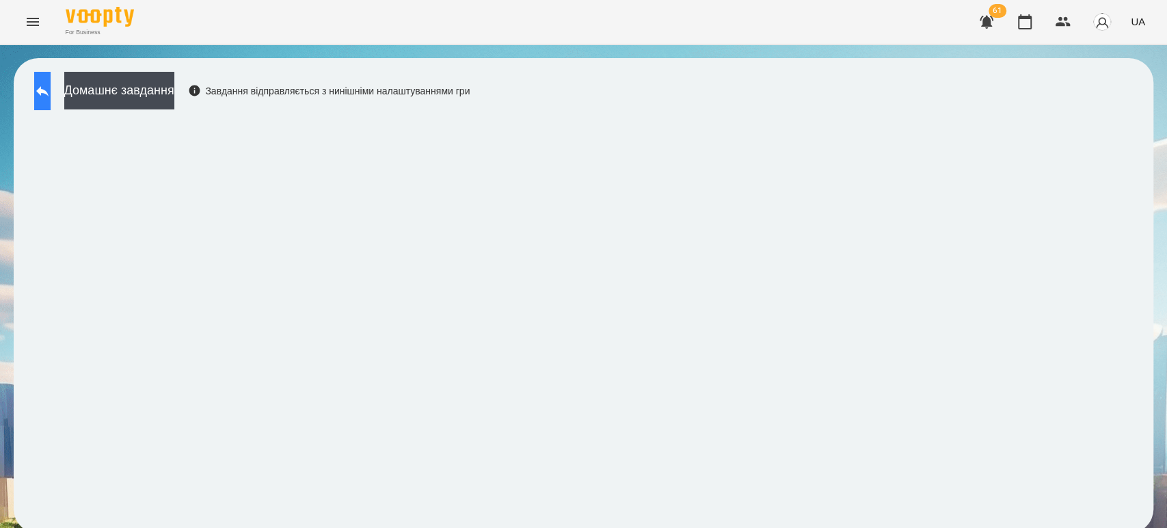
click at [51, 96] on icon at bounding box center [42, 91] width 16 height 16
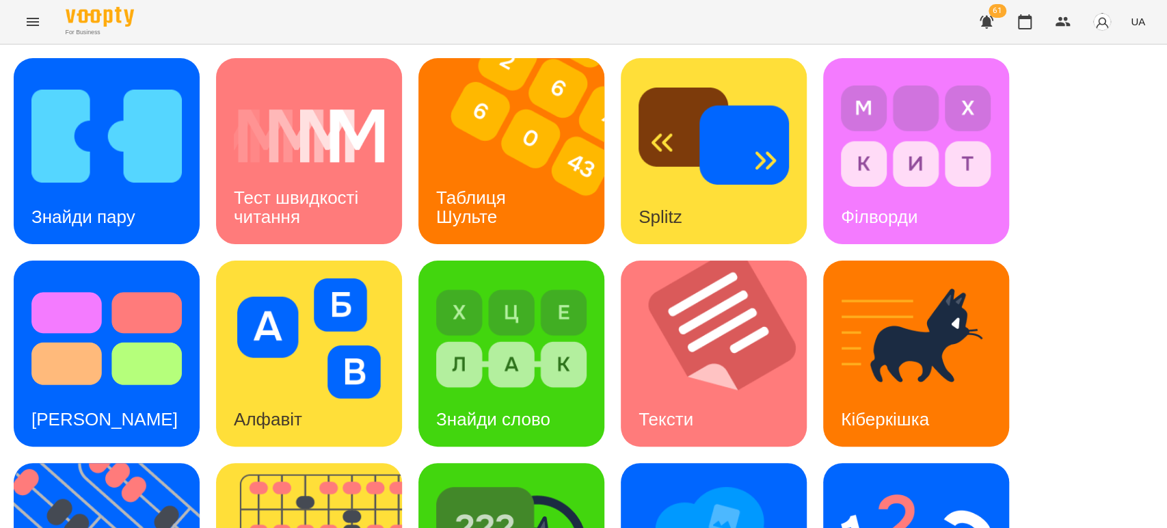
scroll to position [76, 0]
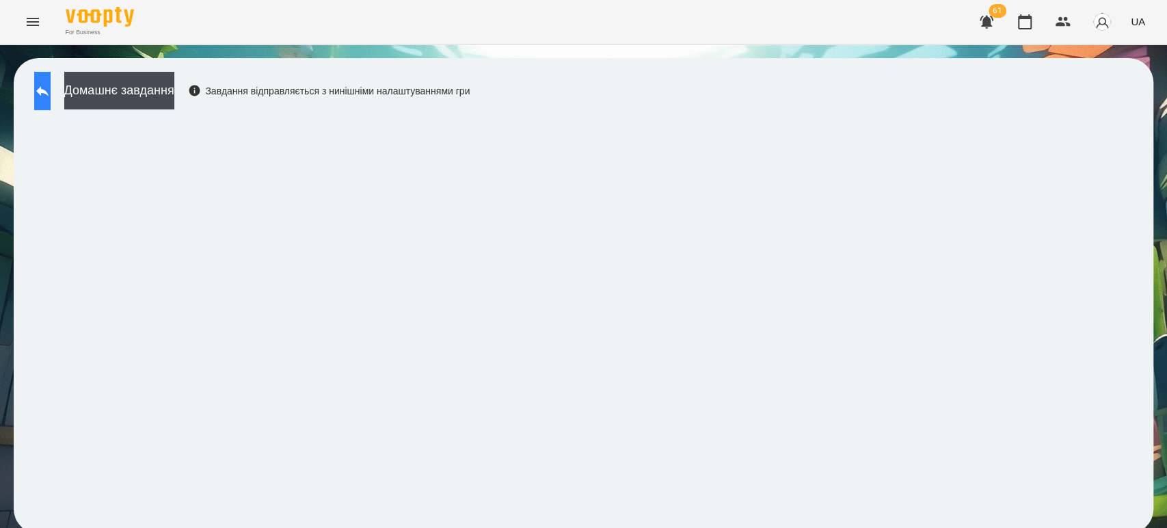
click at [40, 92] on button at bounding box center [42, 91] width 16 height 38
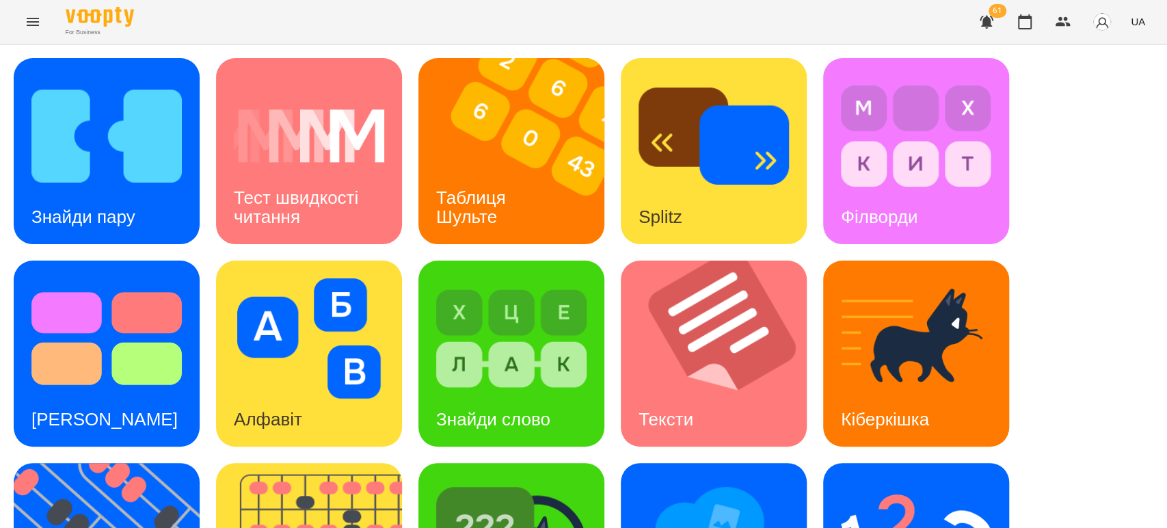
scroll to position [304, 0]
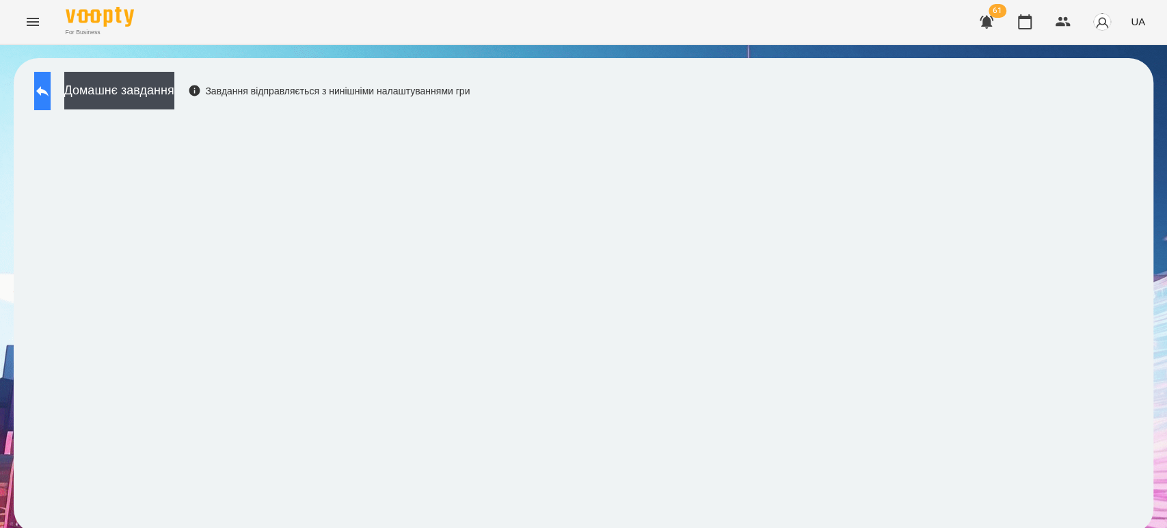
click at [51, 92] on icon at bounding box center [42, 91] width 16 height 16
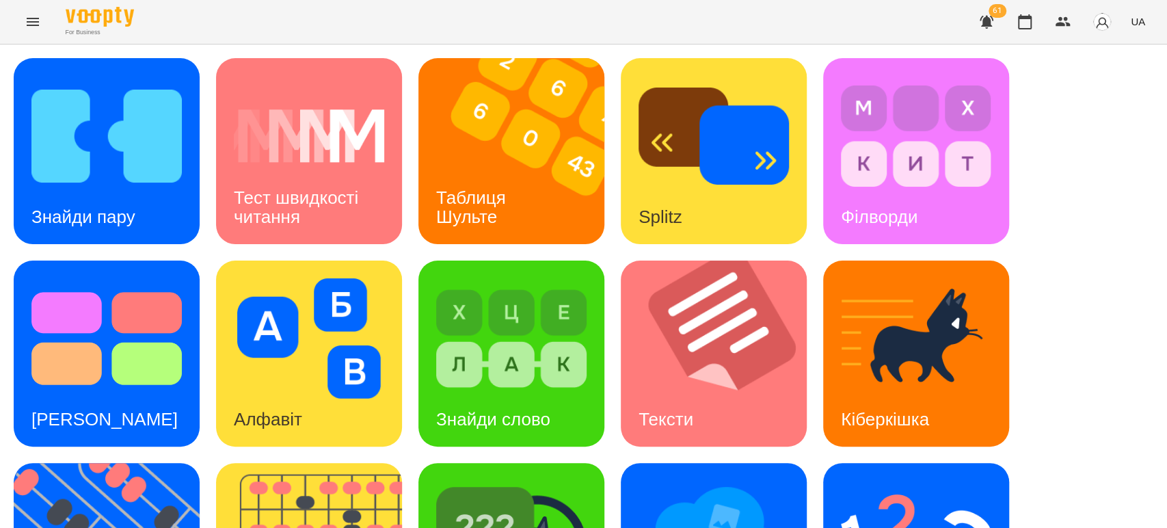
scroll to position [152, 0]
click at [1116, 102] on div "Знайди пару Тест швидкості читання Таблиця Шульте Splitz Філворди Тест Струпа А…" at bounding box center [584, 454] width 1140 height 793
click at [498, 171] on div "Таблиця Шульте" at bounding box center [473, 207] width 110 height 73
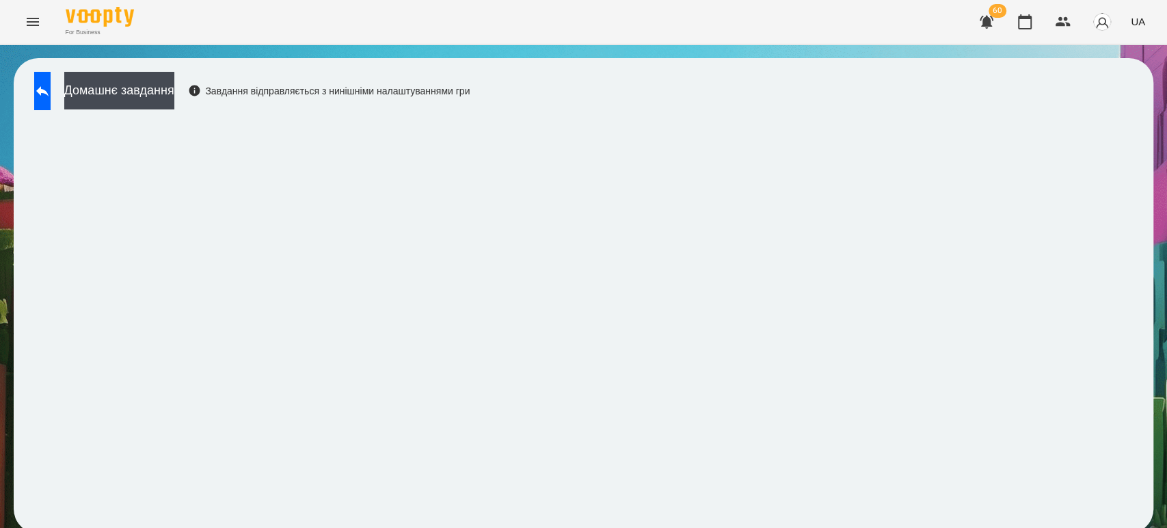
scroll to position [5, 0]
click at [49, 86] on icon at bounding box center [42, 91] width 12 height 10
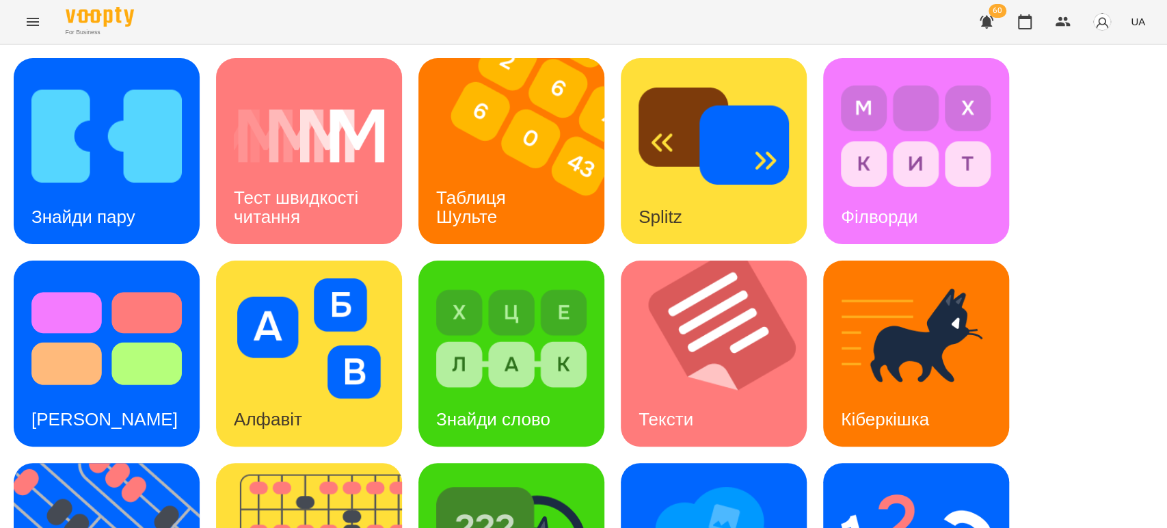
scroll to position [233, 0]
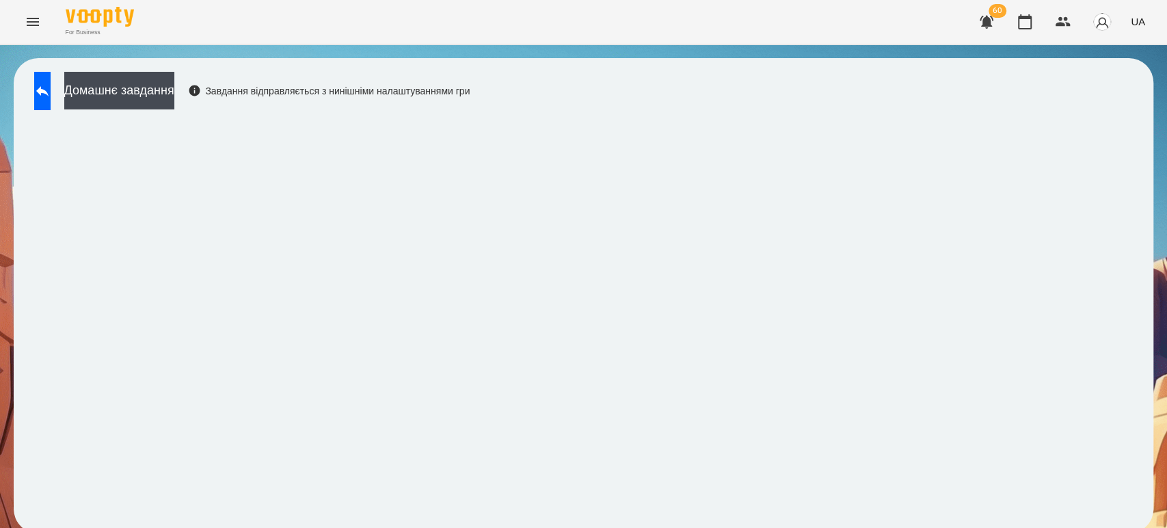
scroll to position [5, 0]
click at [51, 83] on icon at bounding box center [42, 91] width 16 height 16
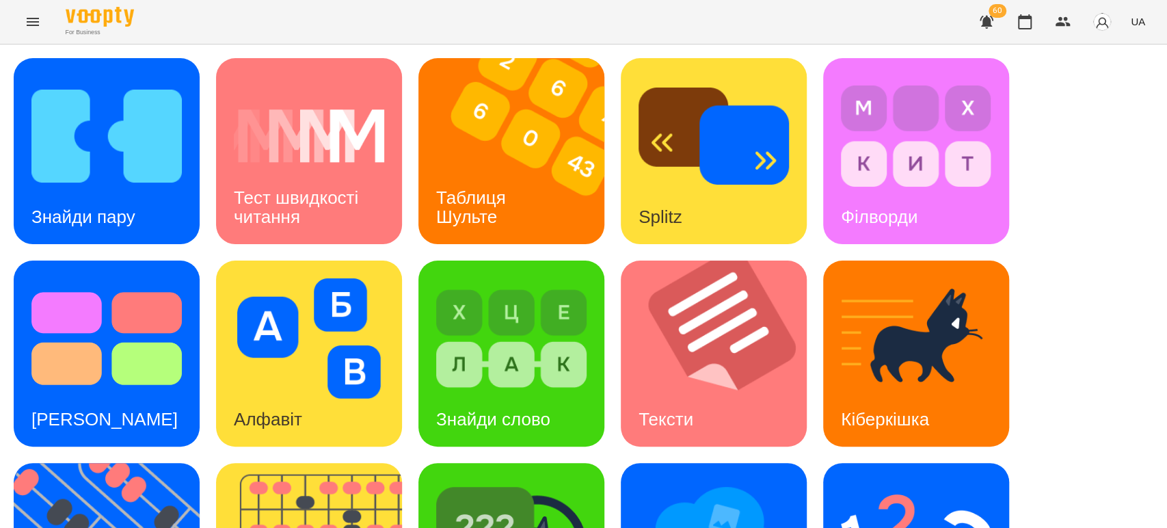
scroll to position [309, 0]
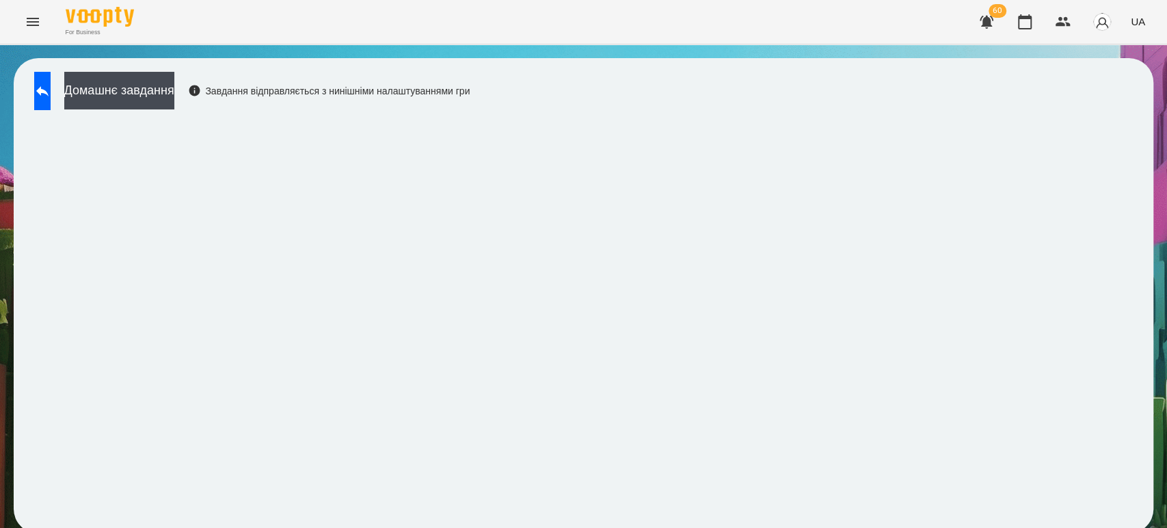
scroll to position [5, 0]
click at [51, 83] on icon at bounding box center [42, 91] width 16 height 16
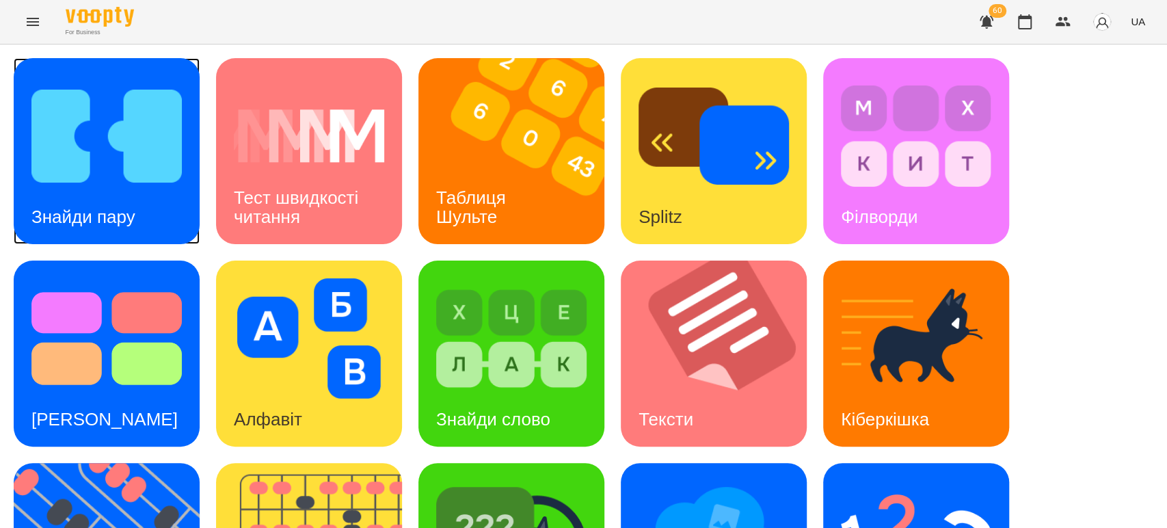
click at [101, 206] on h3 "Знайди пару" at bounding box center [83, 216] width 104 height 21
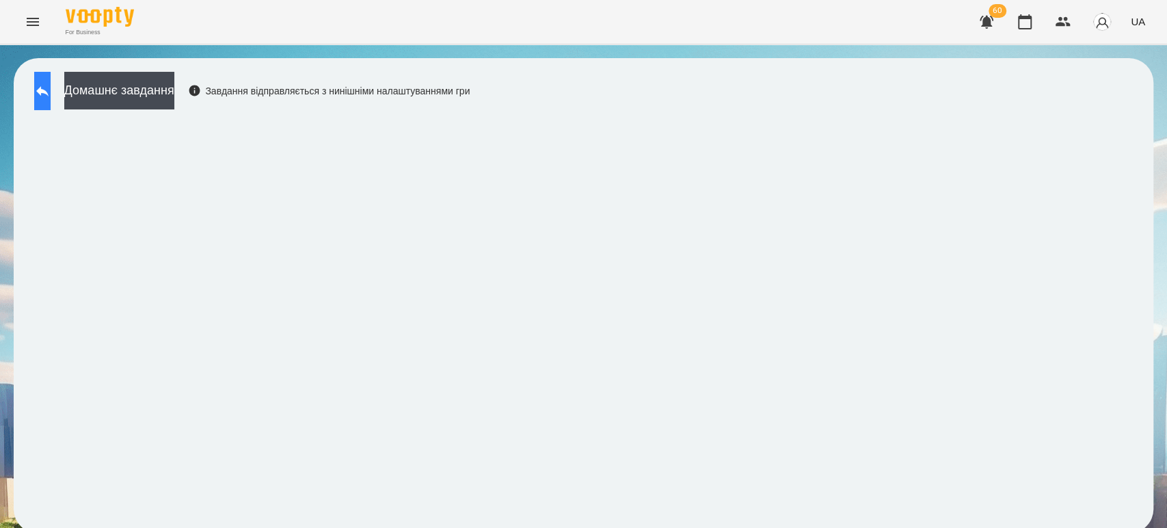
click at [39, 86] on button at bounding box center [42, 91] width 16 height 38
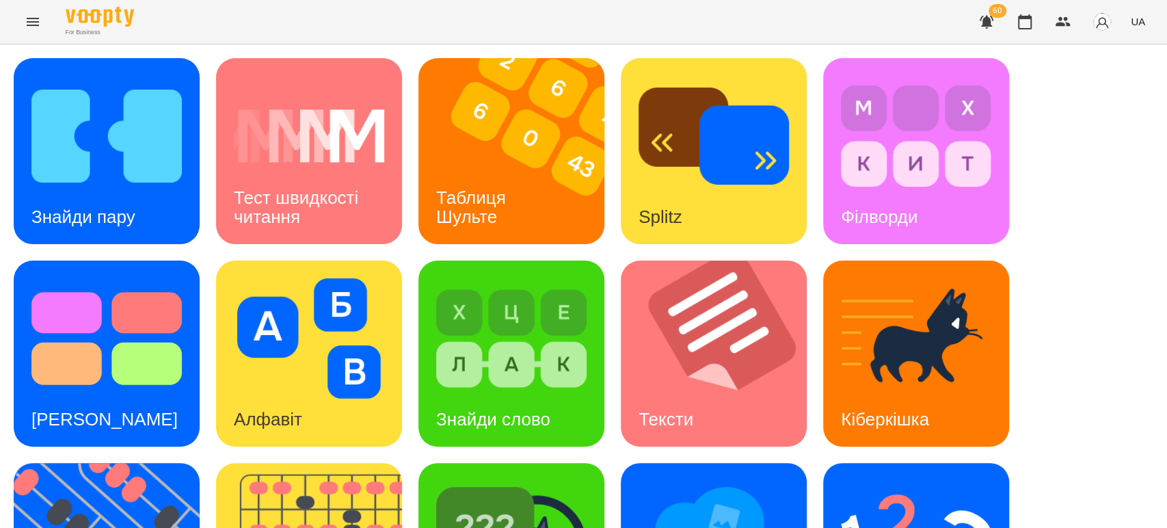
scroll to position [152, 0]
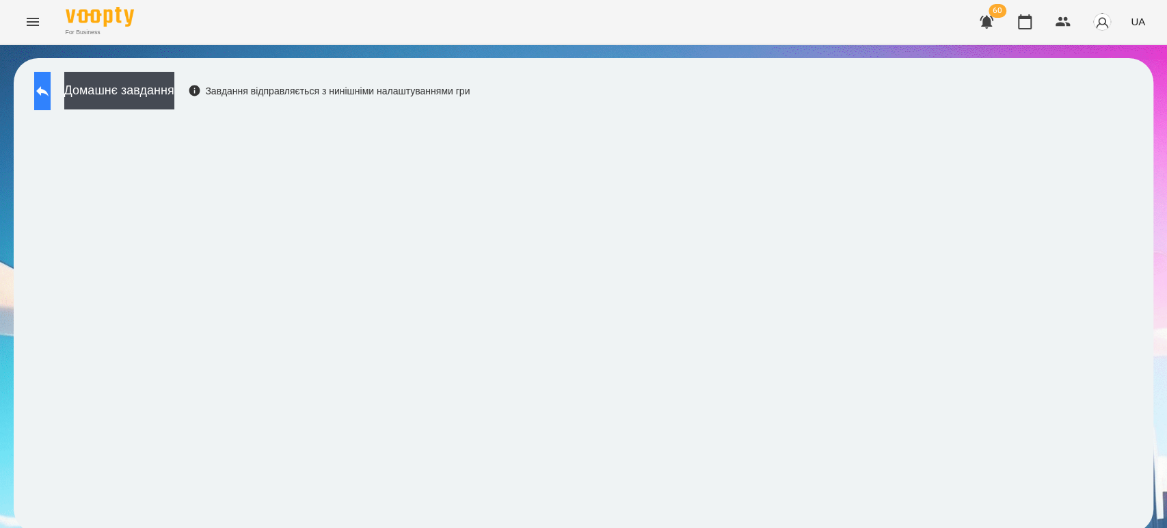
click at [51, 88] on icon at bounding box center [42, 91] width 16 height 16
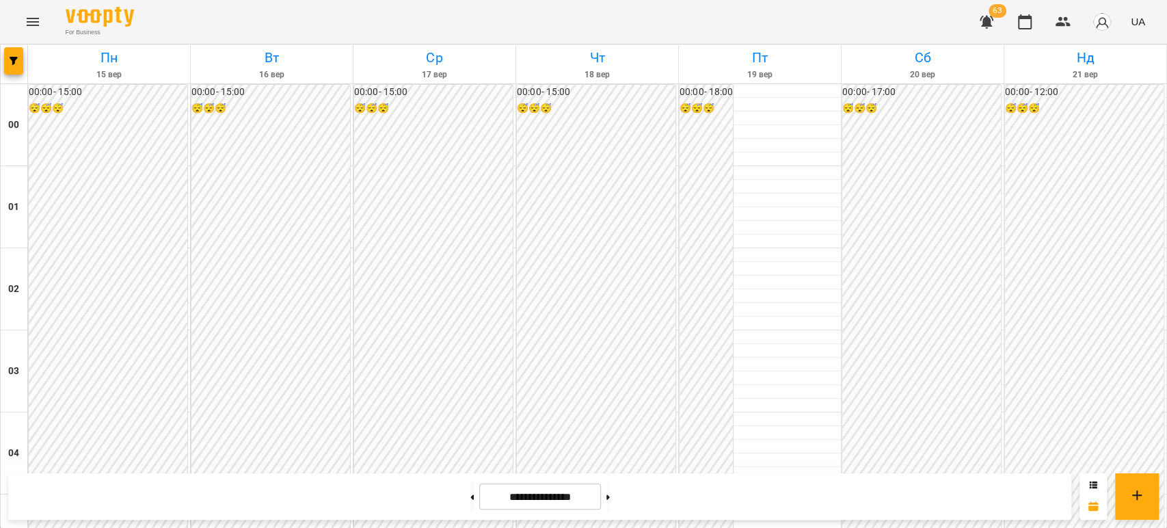
scroll to position [1367, 0]
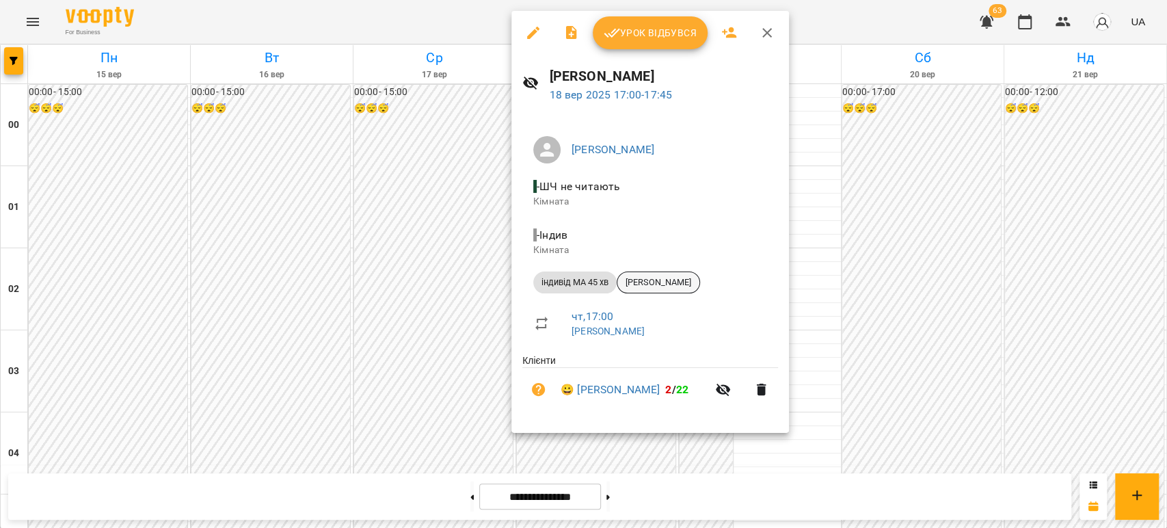
click at [654, 276] on div "[PERSON_NAME]" at bounding box center [658, 282] width 83 height 22
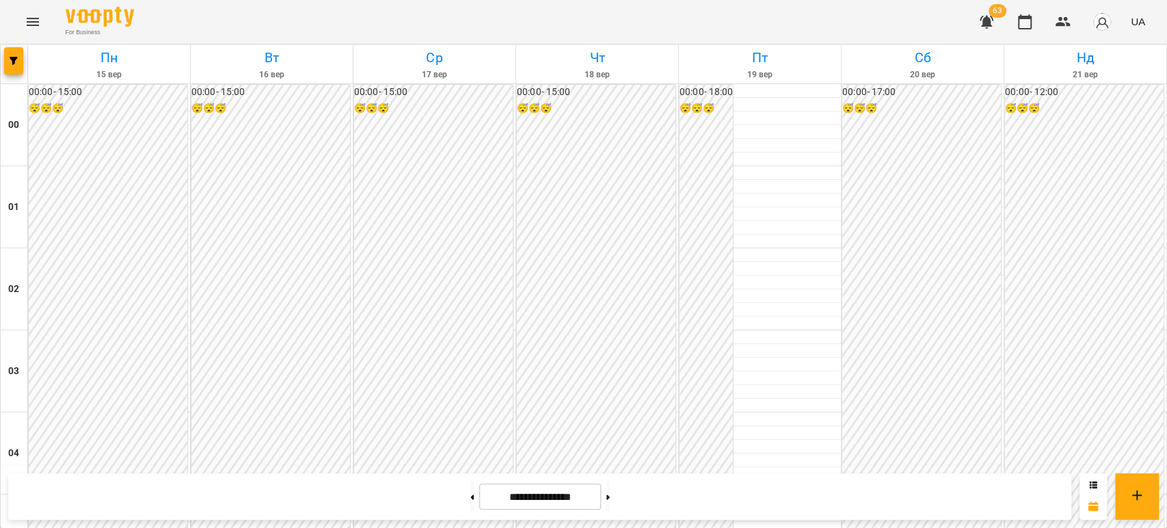
scroll to position [1291, 0]
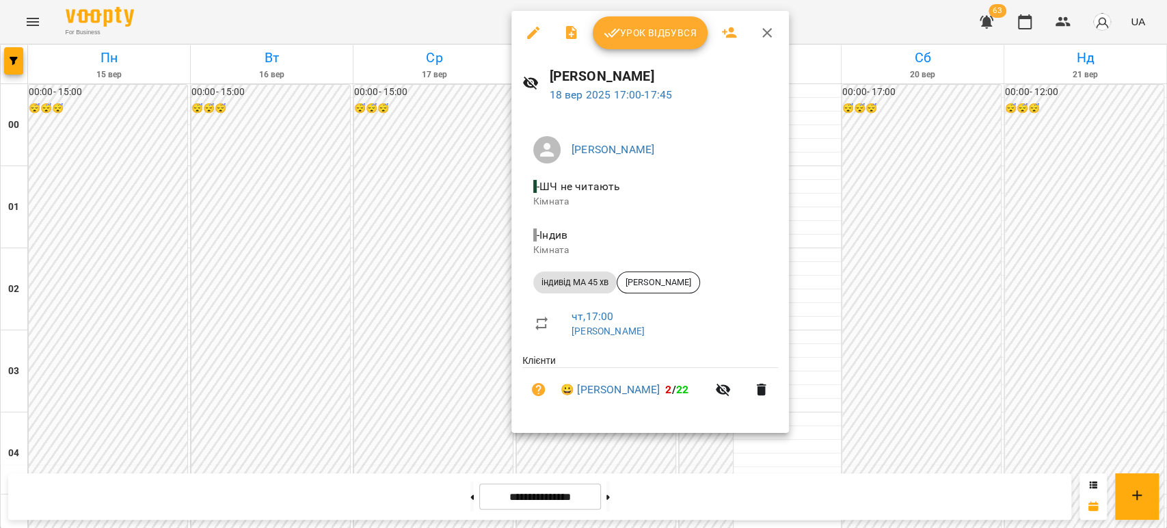
click at [654, 34] on span "Урок відбувся" at bounding box center [650, 33] width 93 height 16
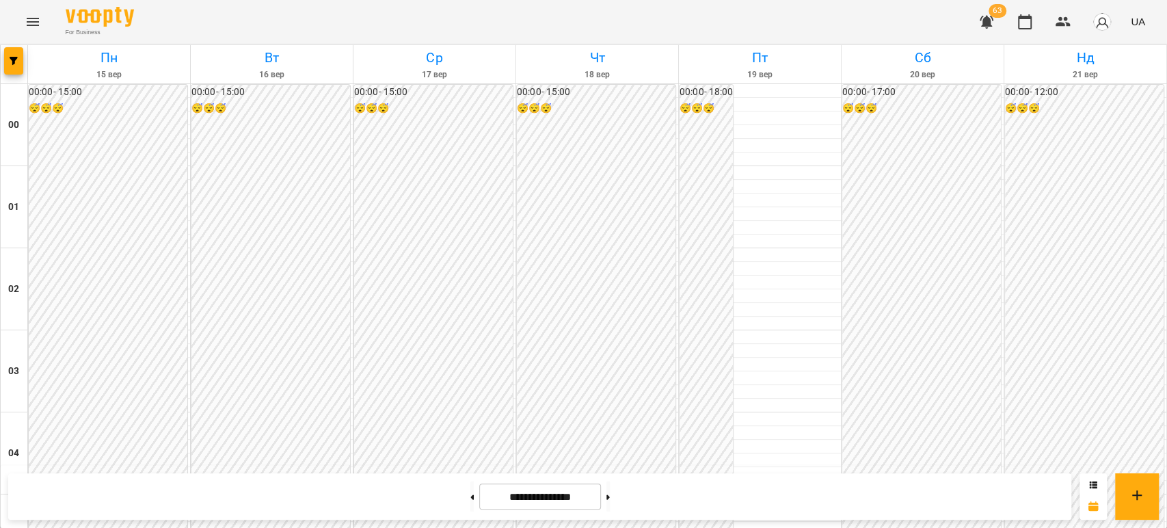
scroll to position [1367, 0]
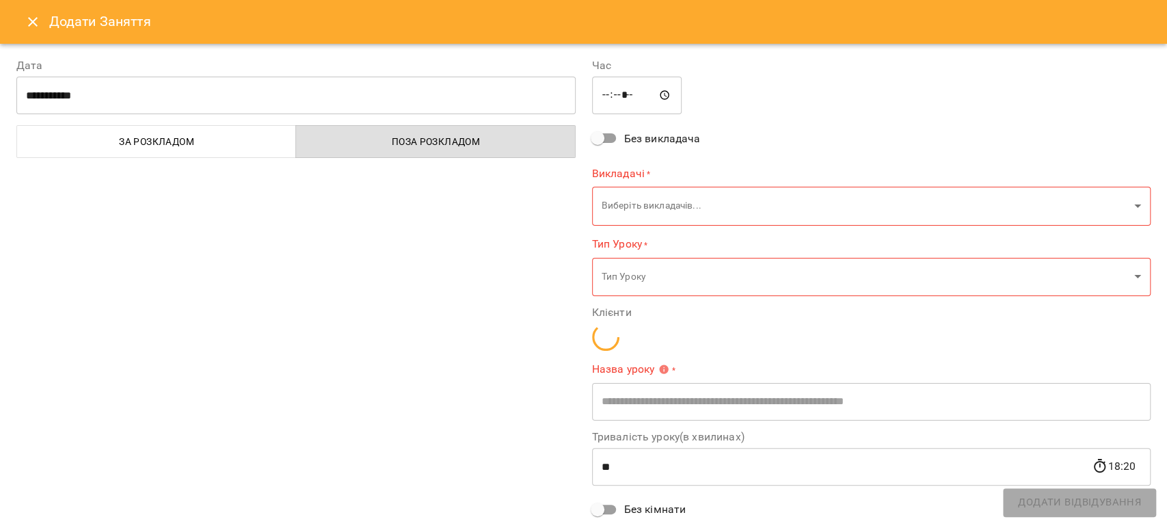
type input "**********"
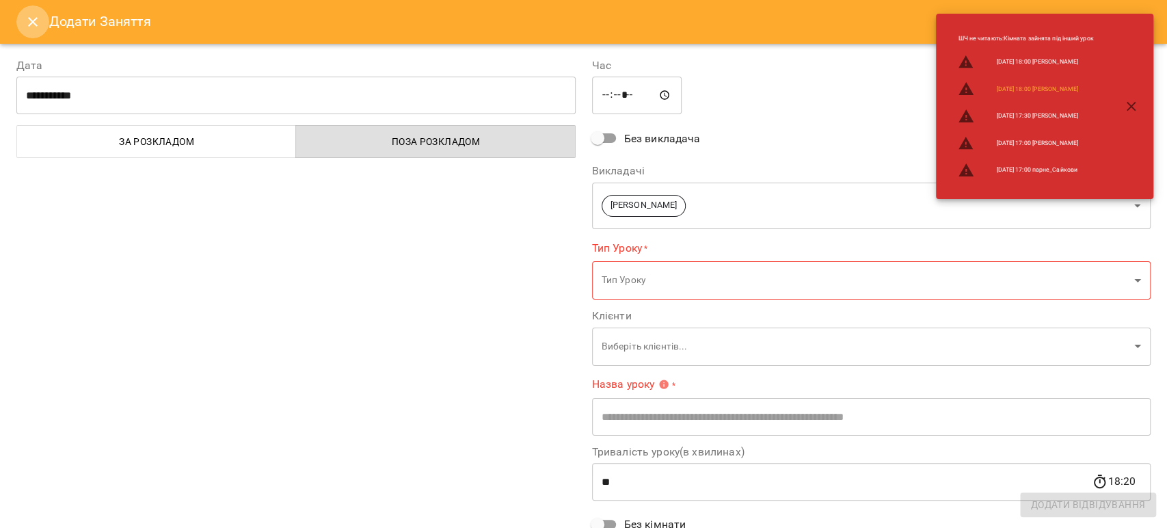
click at [38, 19] on icon "Close" at bounding box center [33, 22] width 16 height 16
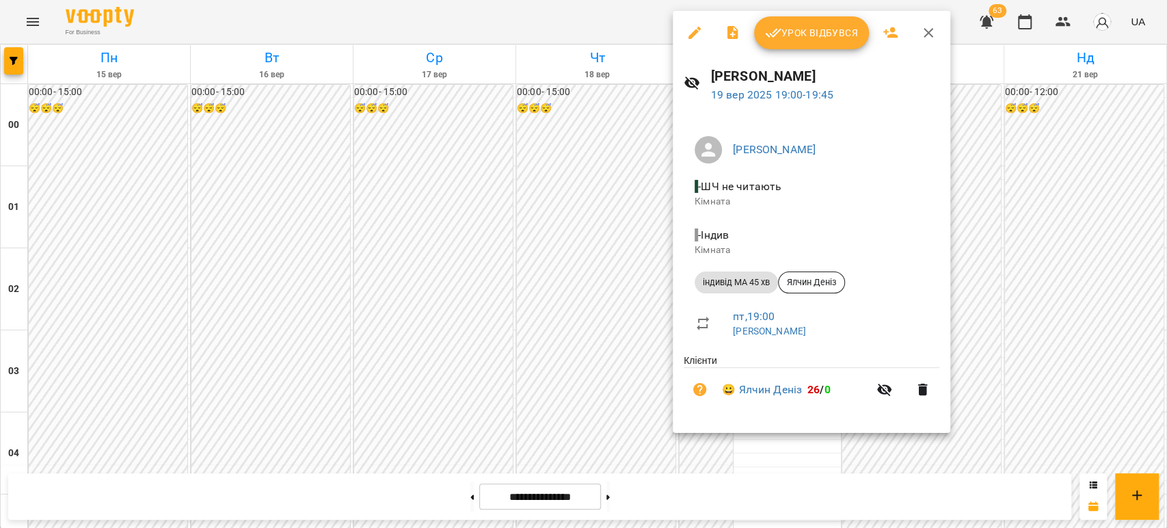
click at [689, 37] on icon "button" at bounding box center [694, 33] width 12 height 12
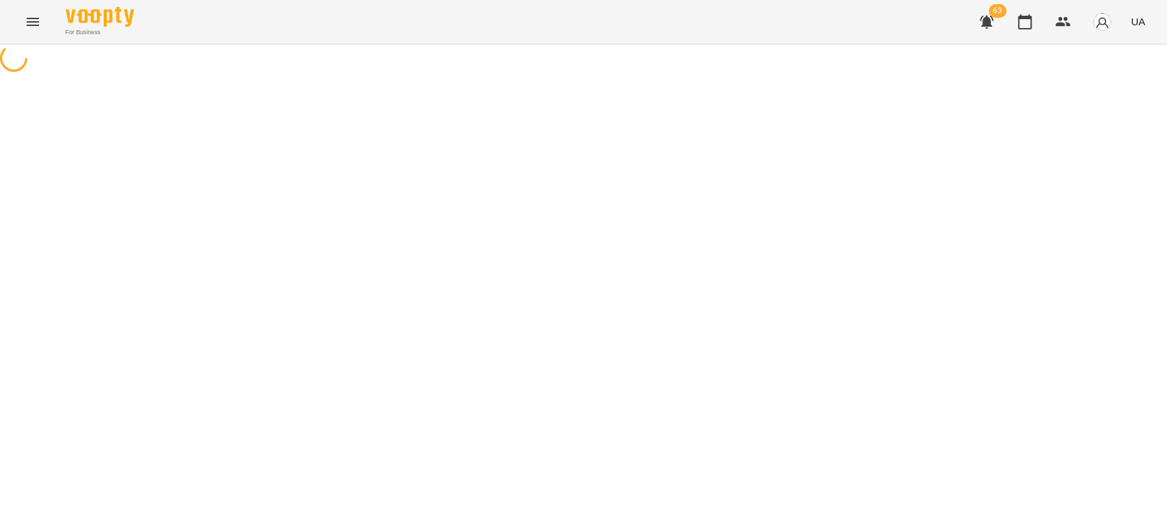
select select "**********"
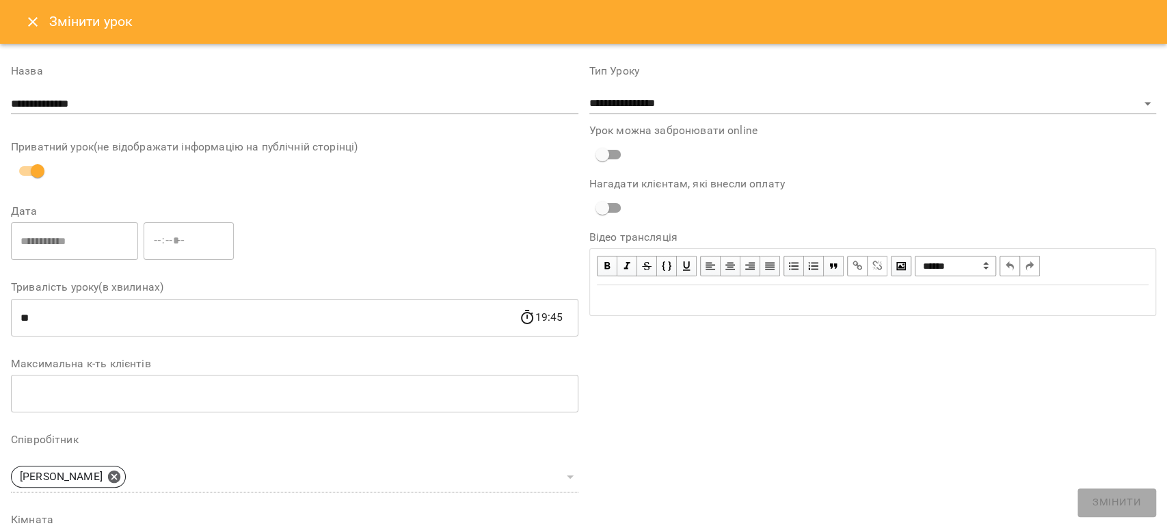
click at [41, 17] on button "Close" at bounding box center [32, 21] width 33 height 33
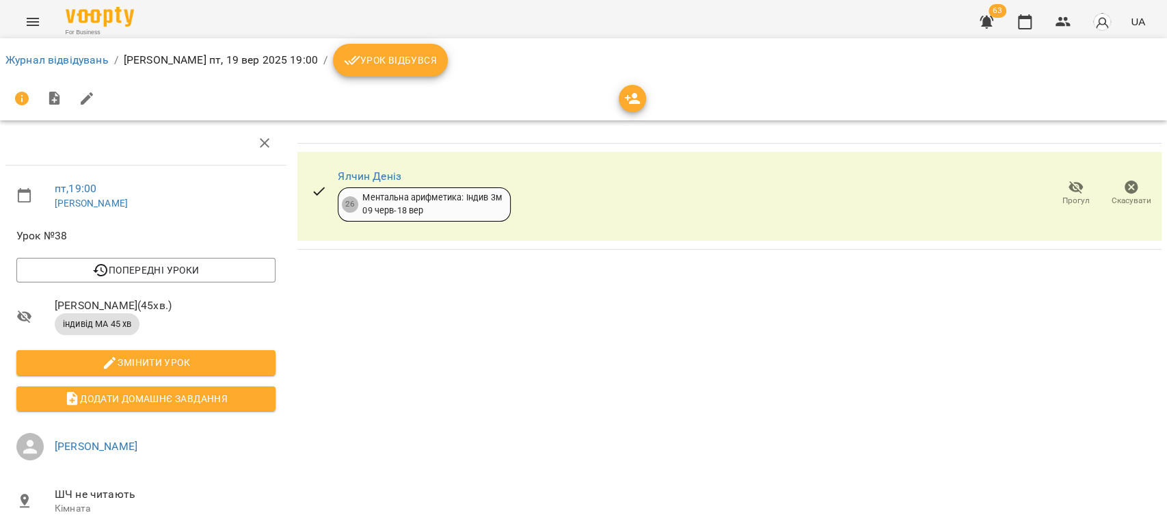
click at [1127, 190] on icon "button" at bounding box center [1131, 187] width 16 height 16
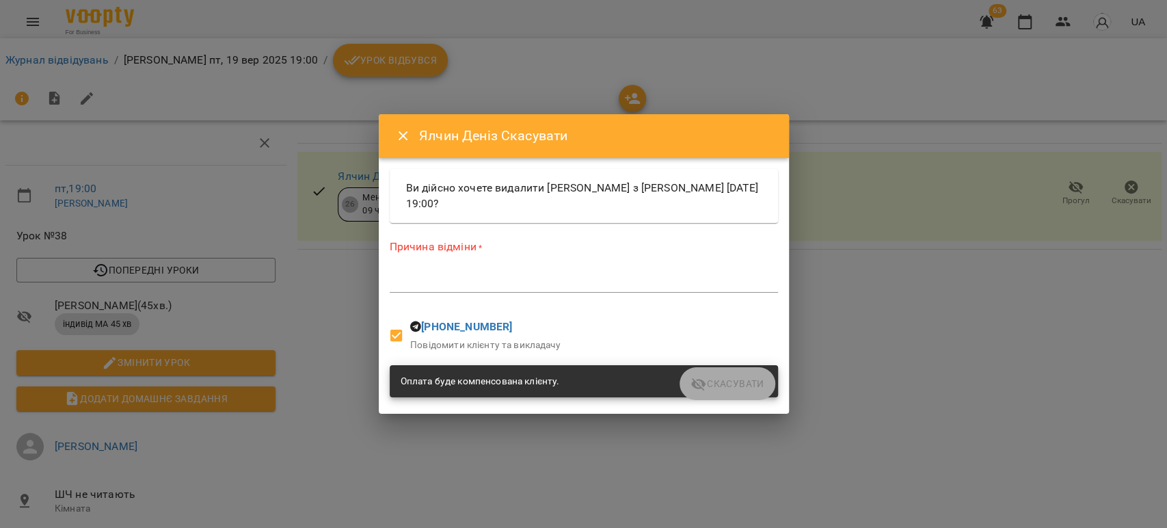
click at [470, 291] on div "*" at bounding box center [584, 282] width 388 height 22
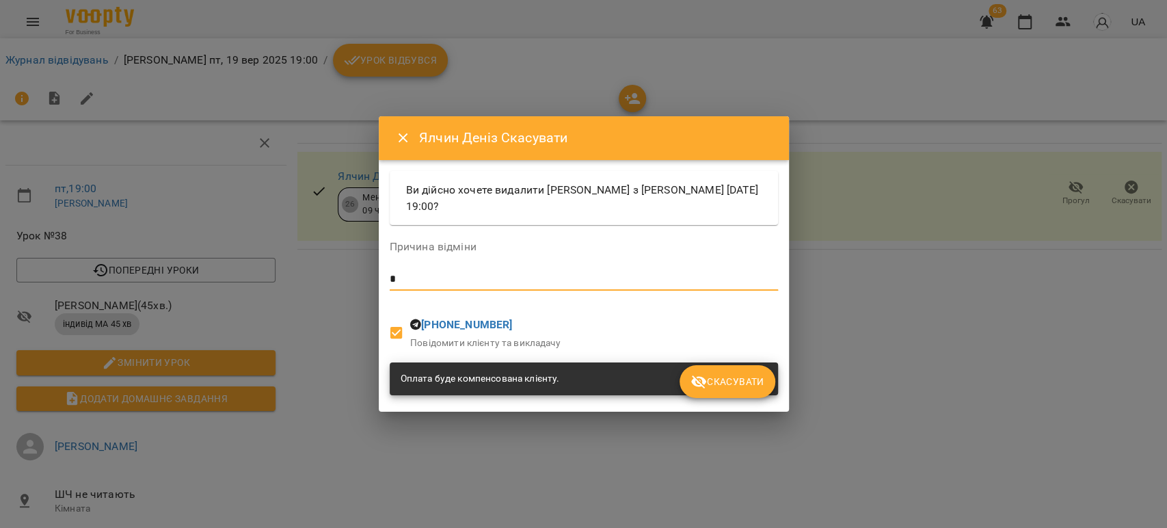
click at [742, 380] on span "Скасувати" at bounding box center [727, 381] width 73 height 16
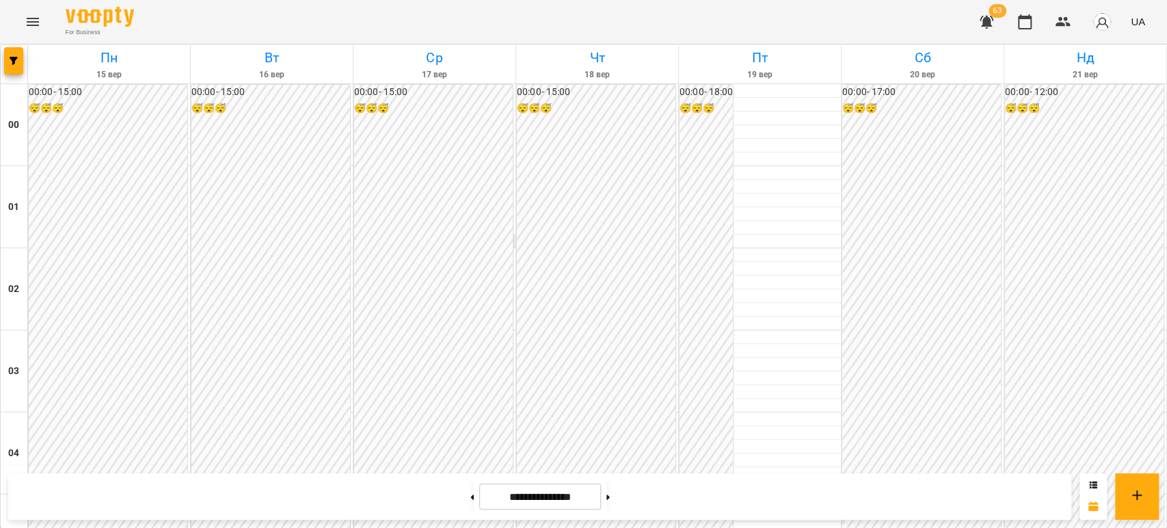
scroll to position [1367, 0]
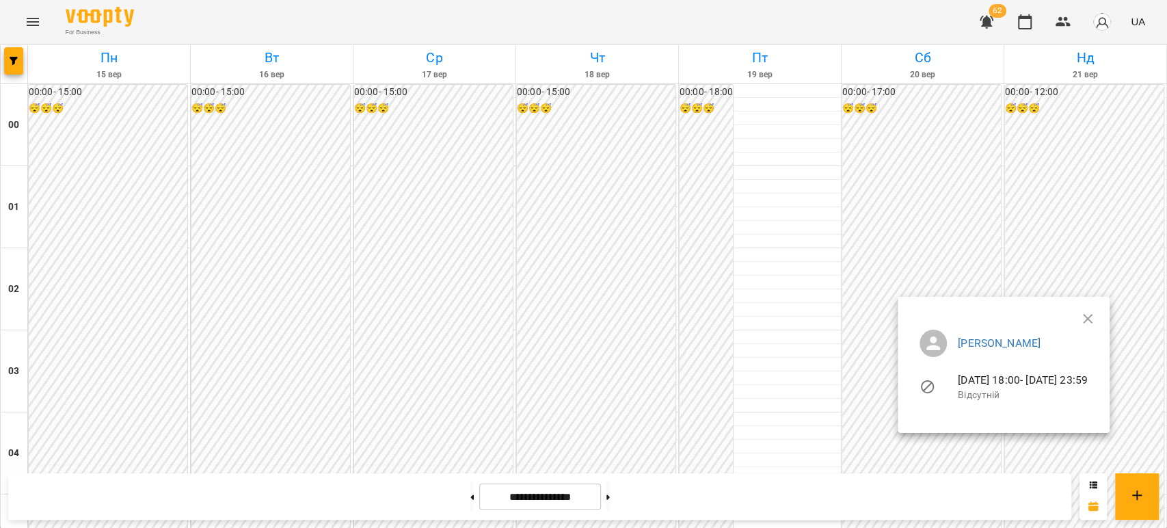
click at [582, 224] on div at bounding box center [583, 264] width 1167 height 528
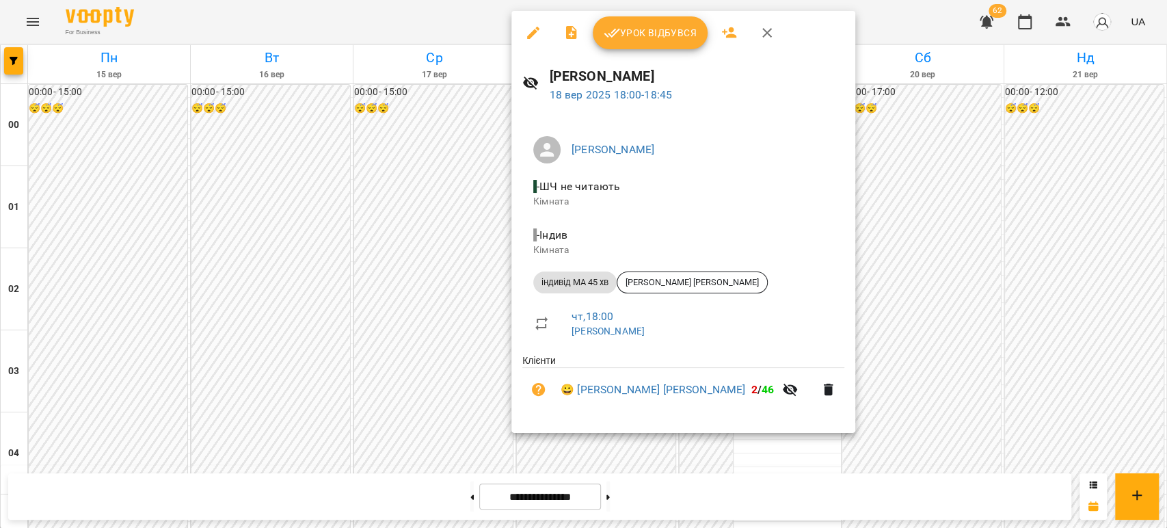
click at [656, 32] on span "Урок відбувся" at bounding box center [650, 33] width 93 height 16
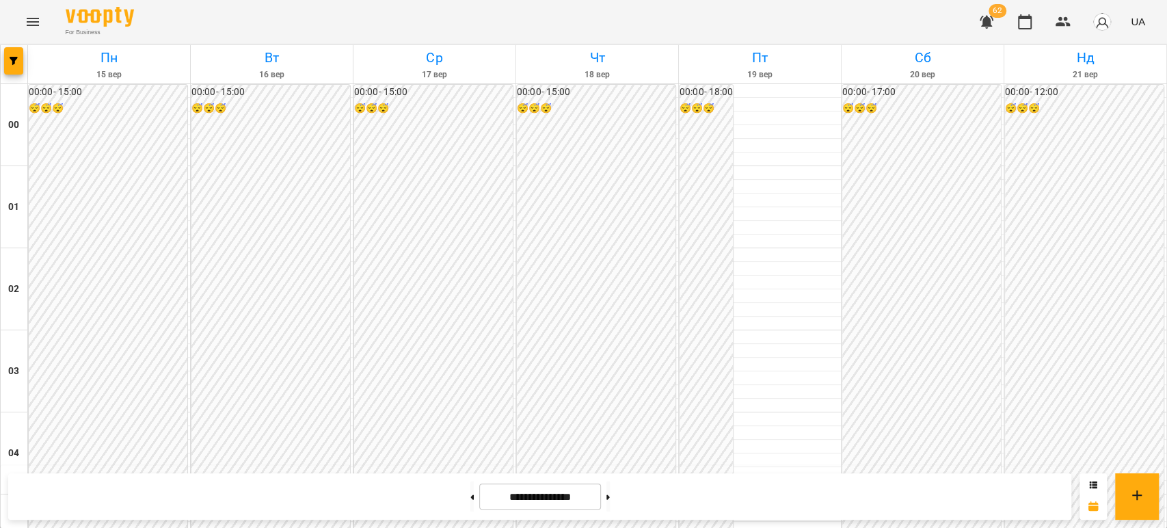
scroll to position [1367, 0]
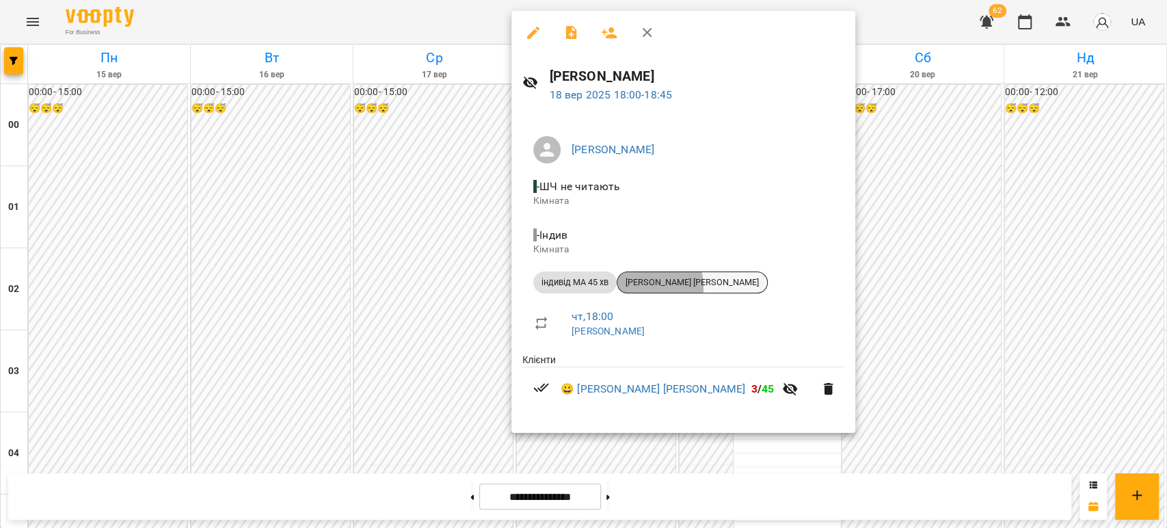
click at [648, 286] on span "[PERSON_NAME] [PERSON_NAME]" at bounding box center [692, 282] width 150 height 12
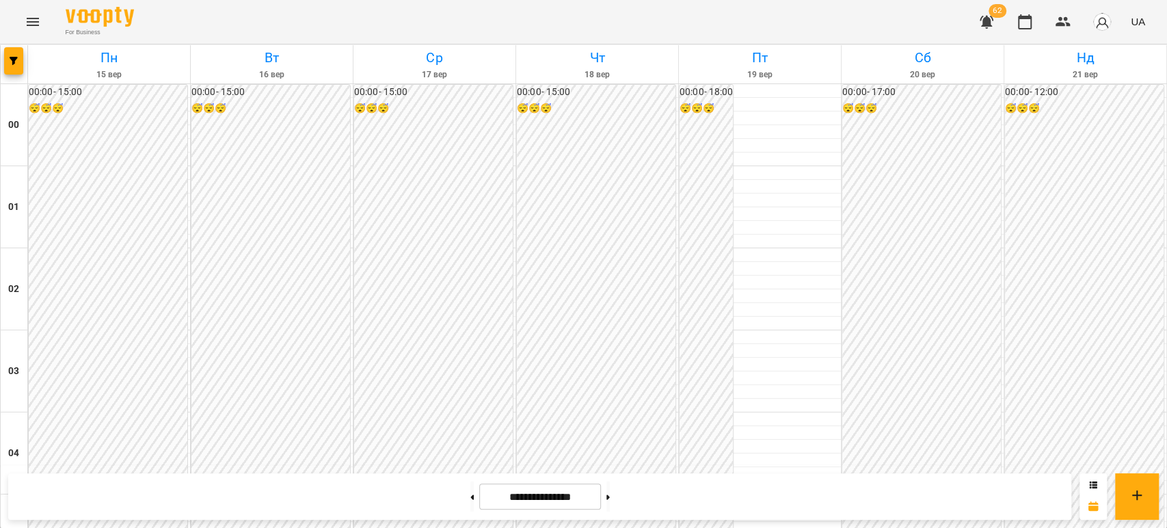
scroll to position [1367, 0]
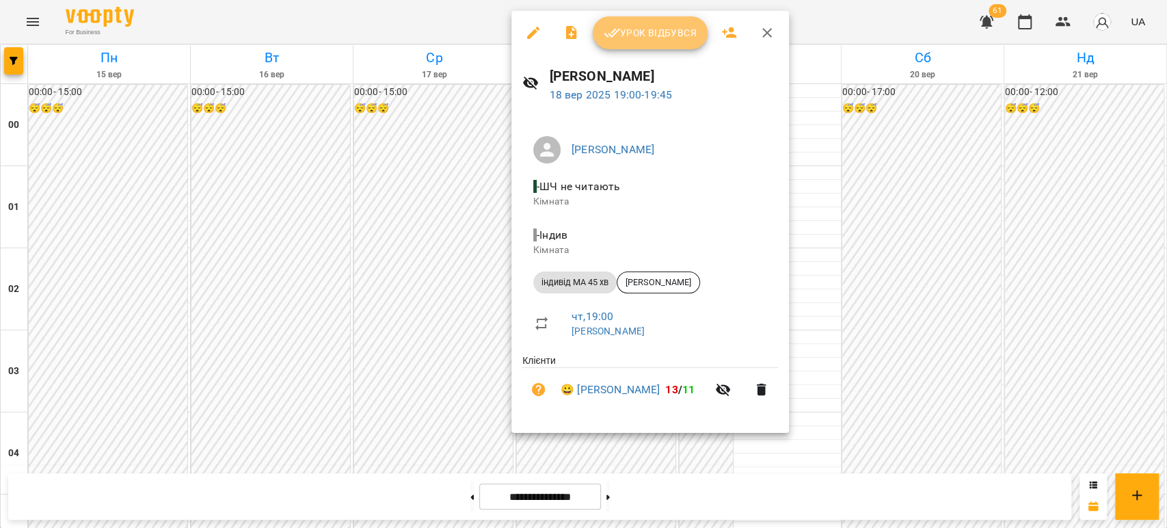
click at [629, 41] on button "Урок відбувся" at bounding box center [650, 32] width 115 height 33
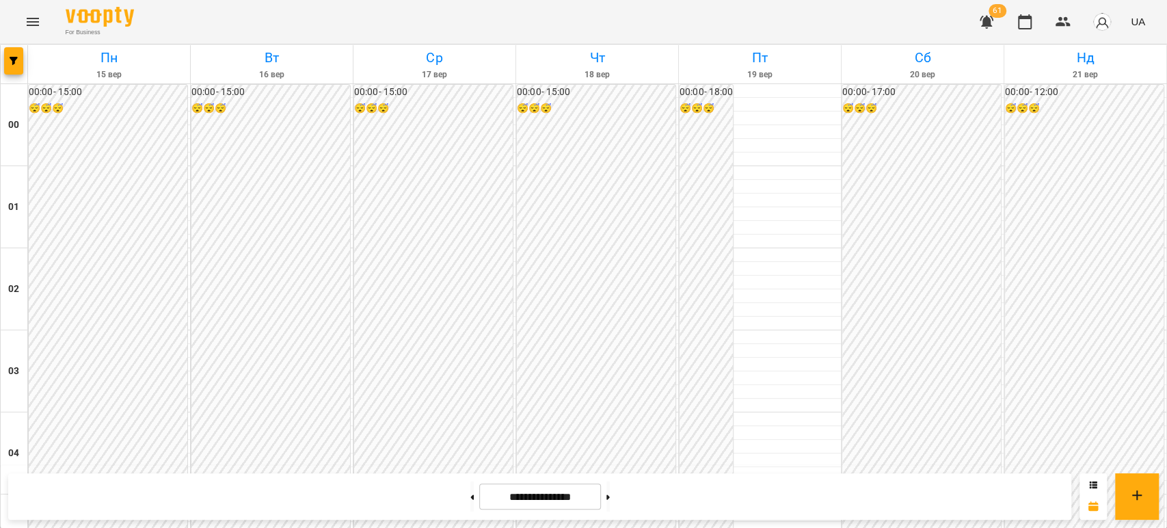
scroll to position [1215, 0]
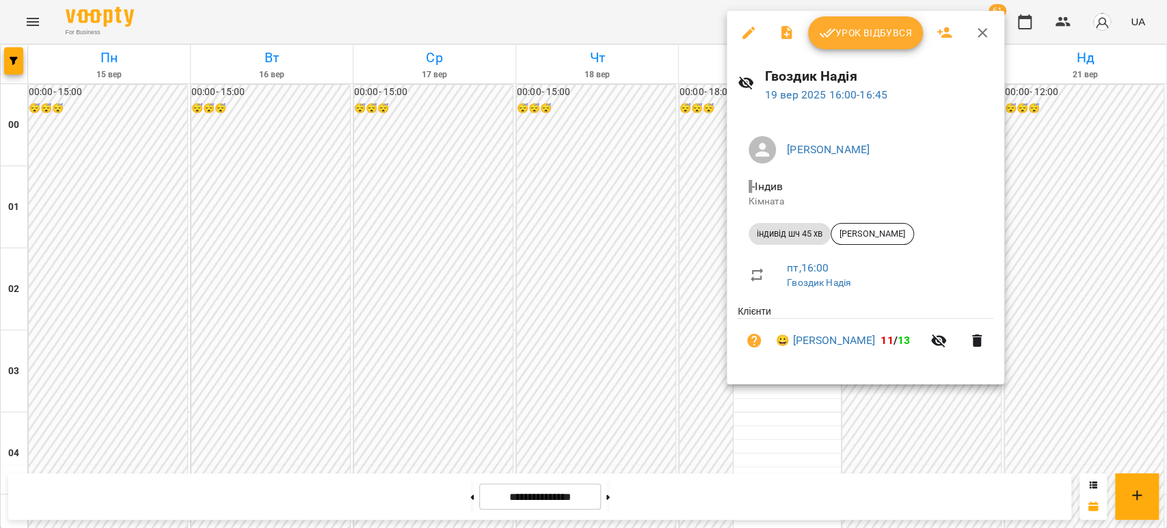
click at [356, 196] on div at bounding box center [583, 264] width 1167 height 528
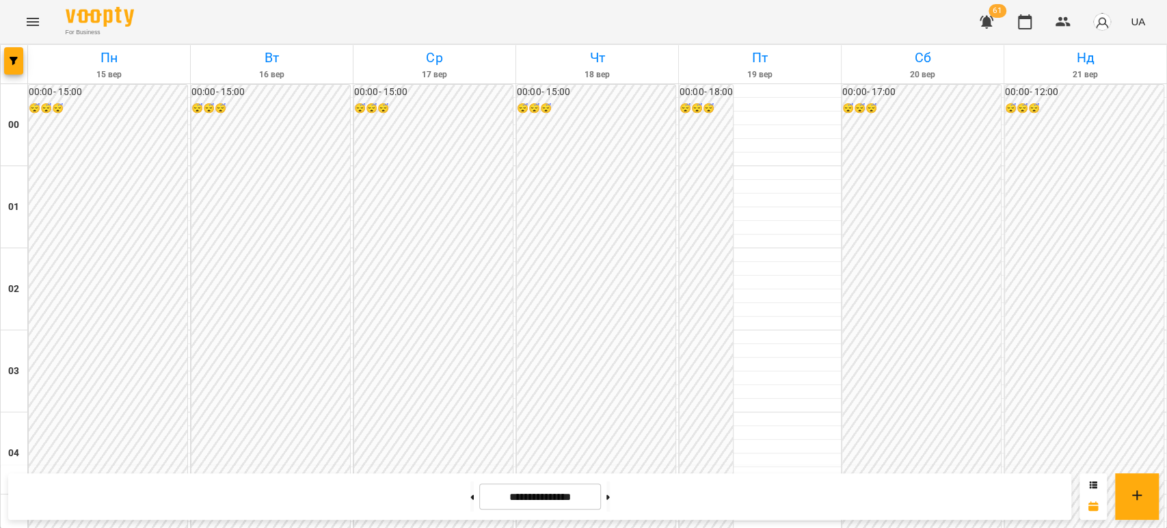
scroll to position [1519, 0]
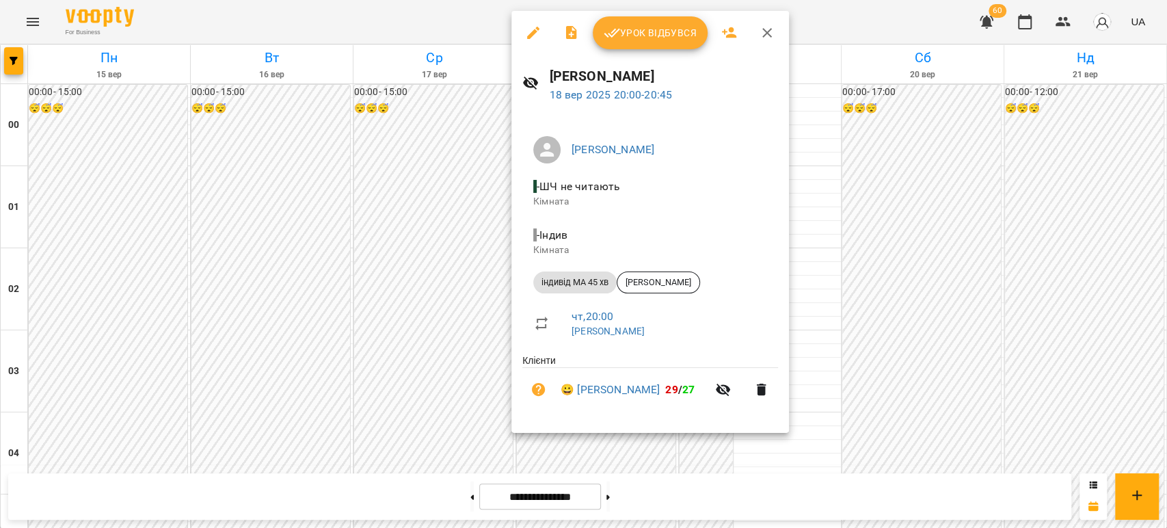
click at [665, 36] on span "Урок відбувся" at bounding box center [650, 33] width 93 height 16
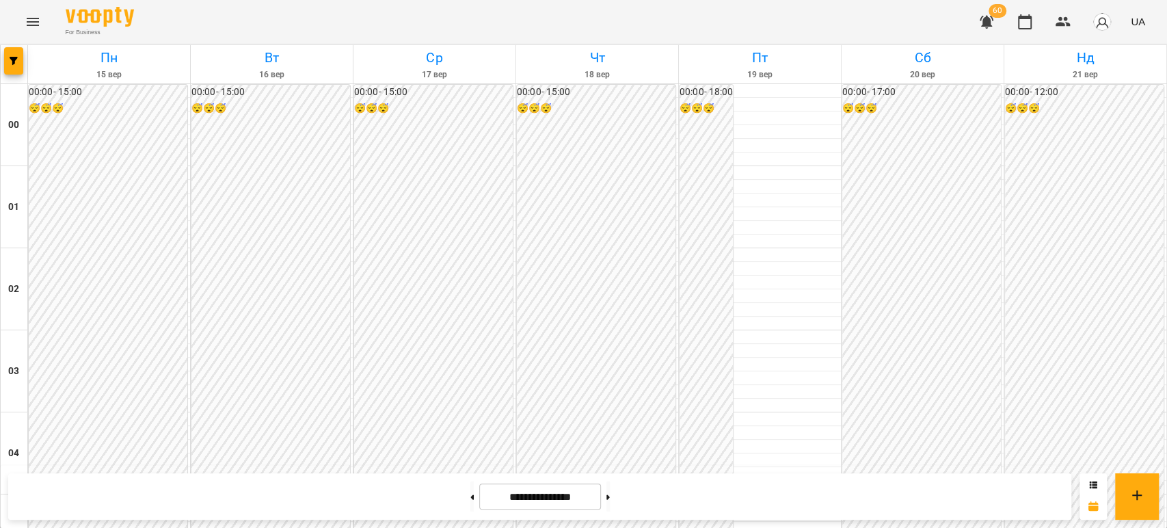
scroll to position [1443, 0]
